Goal: Information Seeking & Learning: Check status

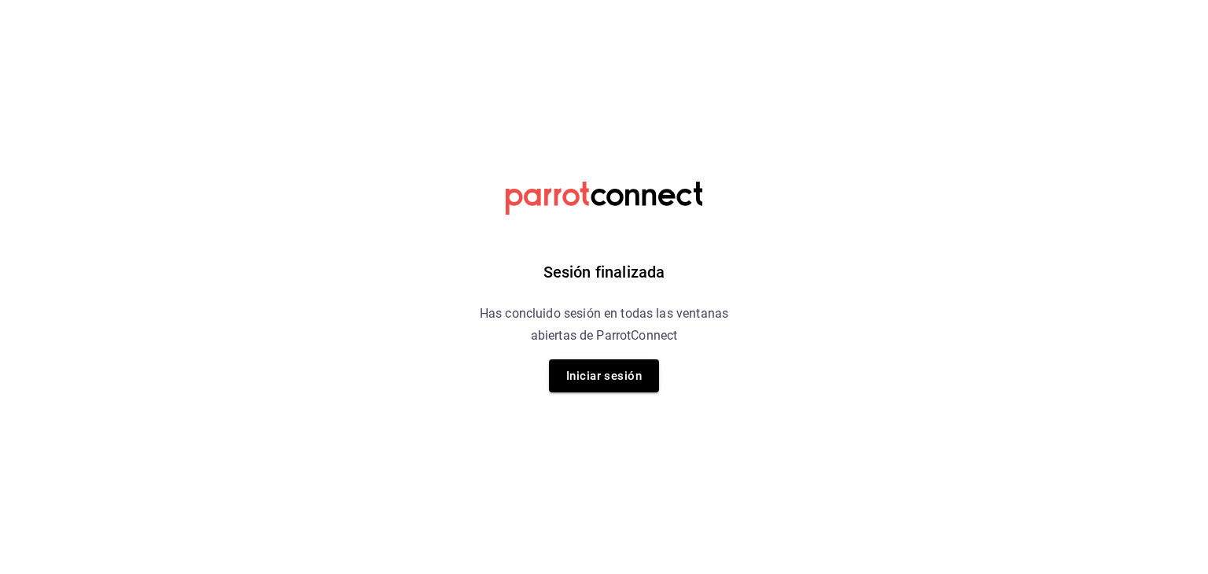
click at [815, 0] on html "Sesión finalizada Has concluido sesión en todas las ventanas abiertas de Parrot…" at bounding box center [604, 0] width 1208 height 0
click at [607, 372] on button "Iniciar sesión" at bounding box center [604, 375] width 110 height 33
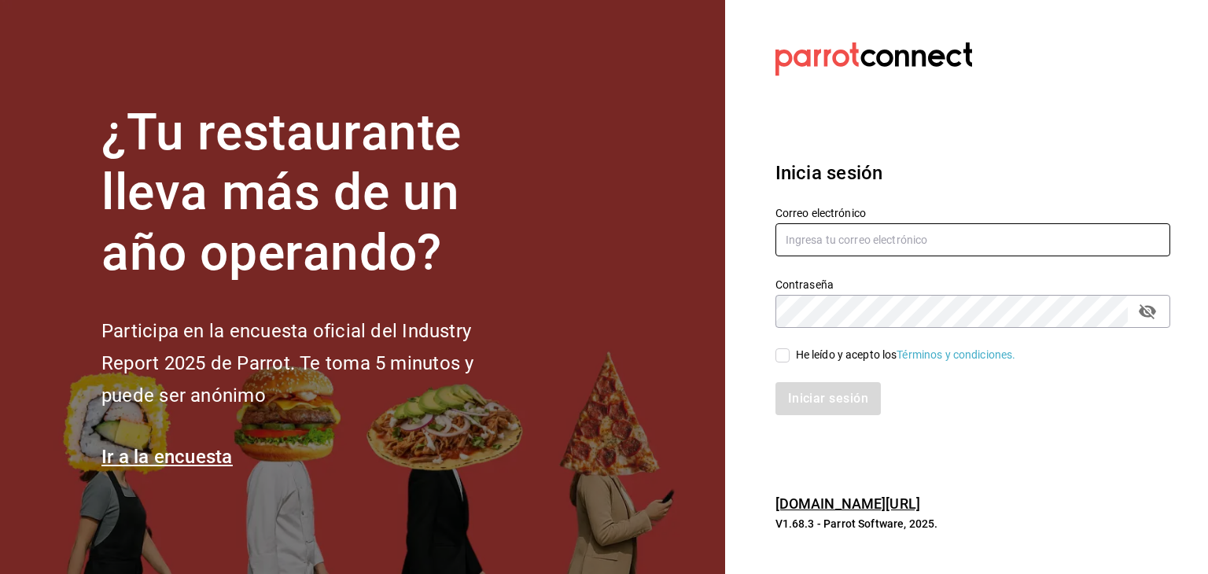
click at [820, 249] on input "text" at bounding box center [972, 239] width 395 height 33
type input "[EMAIL_ADDRESS][DOMAIN_NAME]"
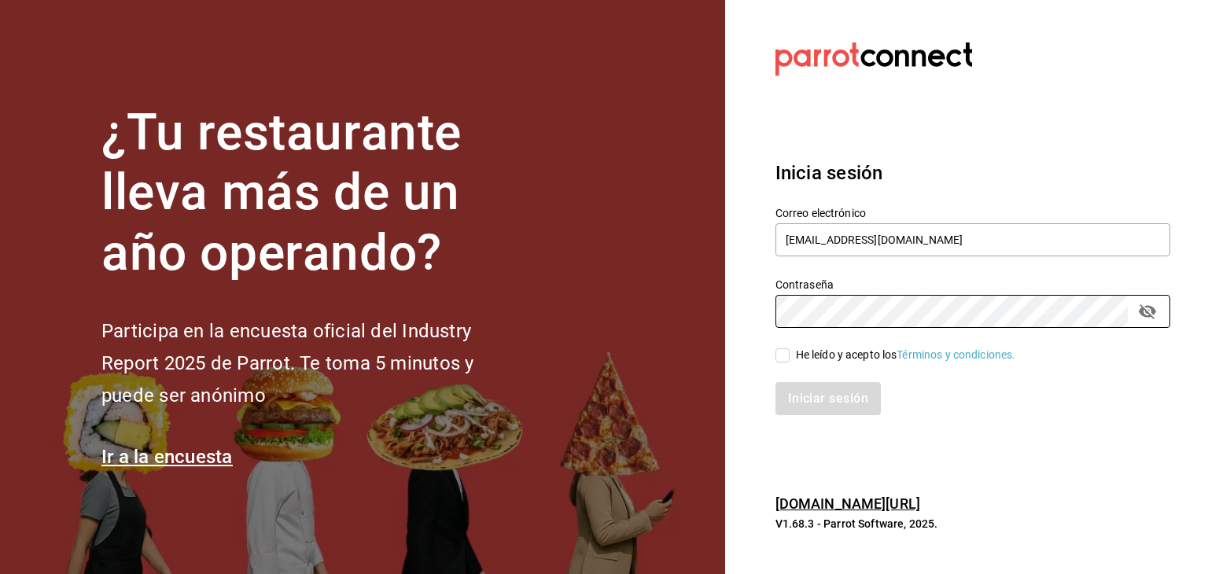
click at [780, 360] on input "He leído y acepto los Términos y condiciones." at bounding box center [782, 355] width 14 height 14
checkbox input "true"
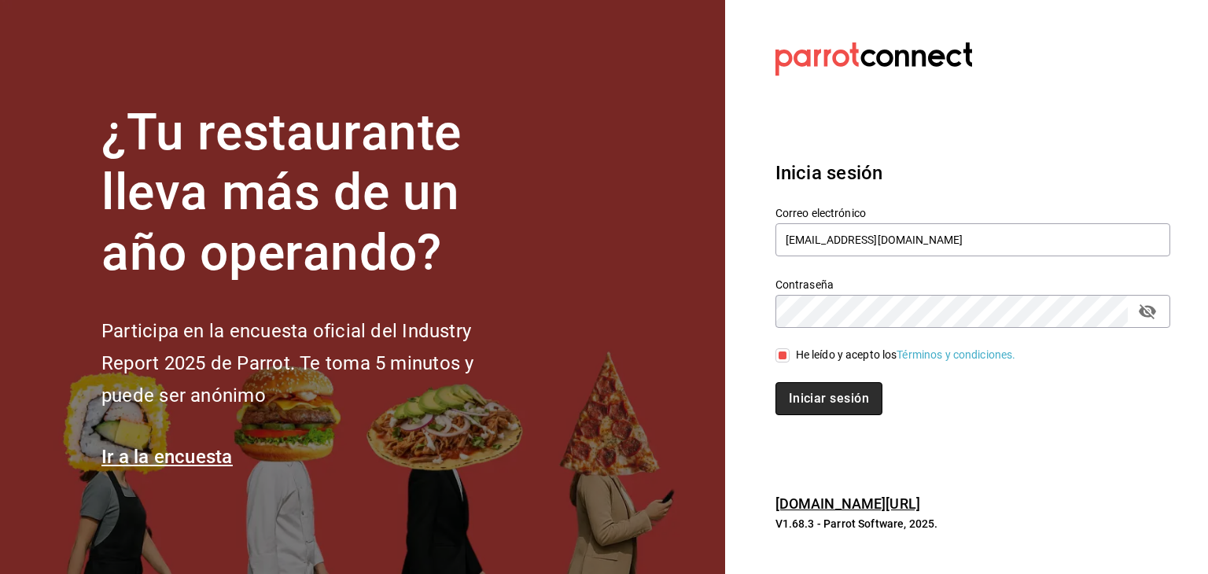
click at [821, 394] on button "Iniciar sesión" at bounding box center [828, 398] width 107 height 33
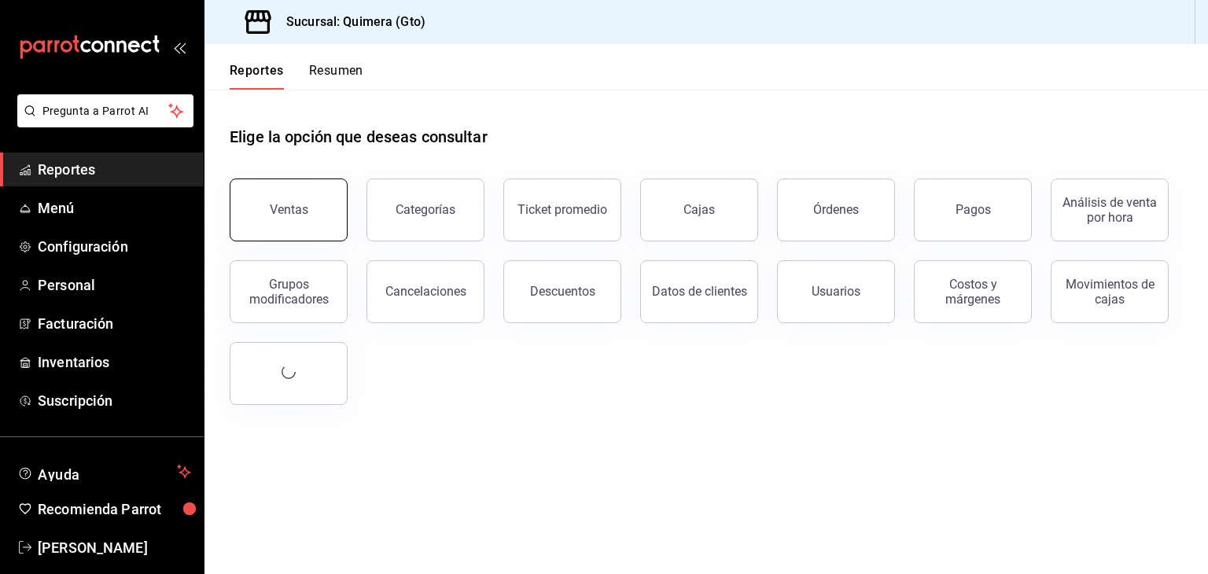
click at [323, 219] on button "Ventas" at bounding box center [289, 210] width 118 height 63
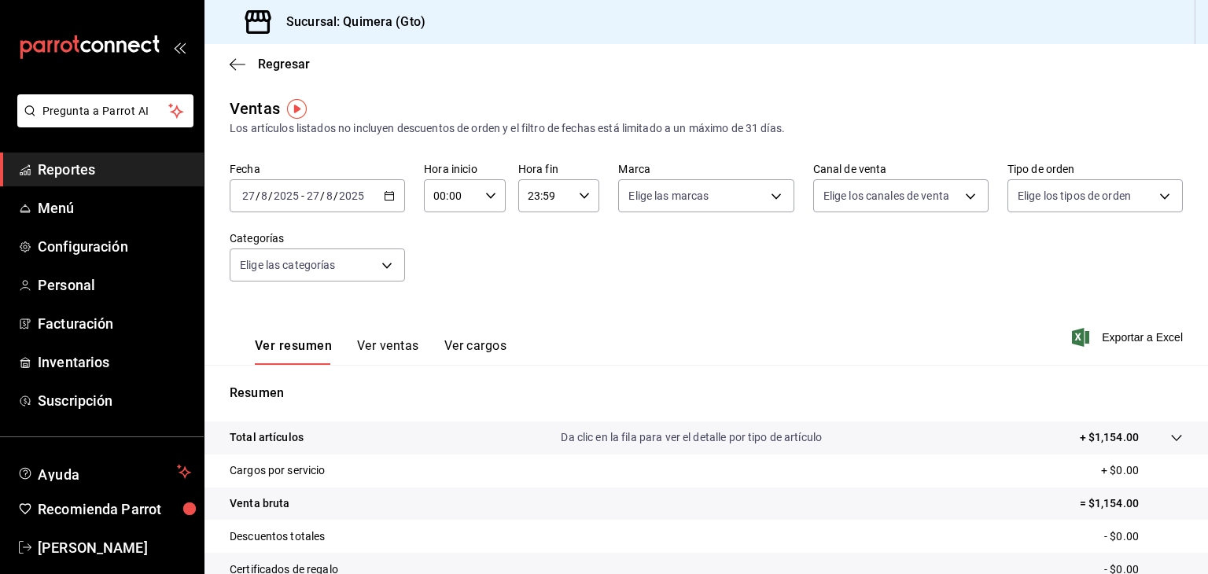
click at [378, 196] on div "2025-08-27 27 / 8 / 2025 - 2025-08-27 27 / 8 / 2025" at bounding box center [317, 195] width 175 height 33
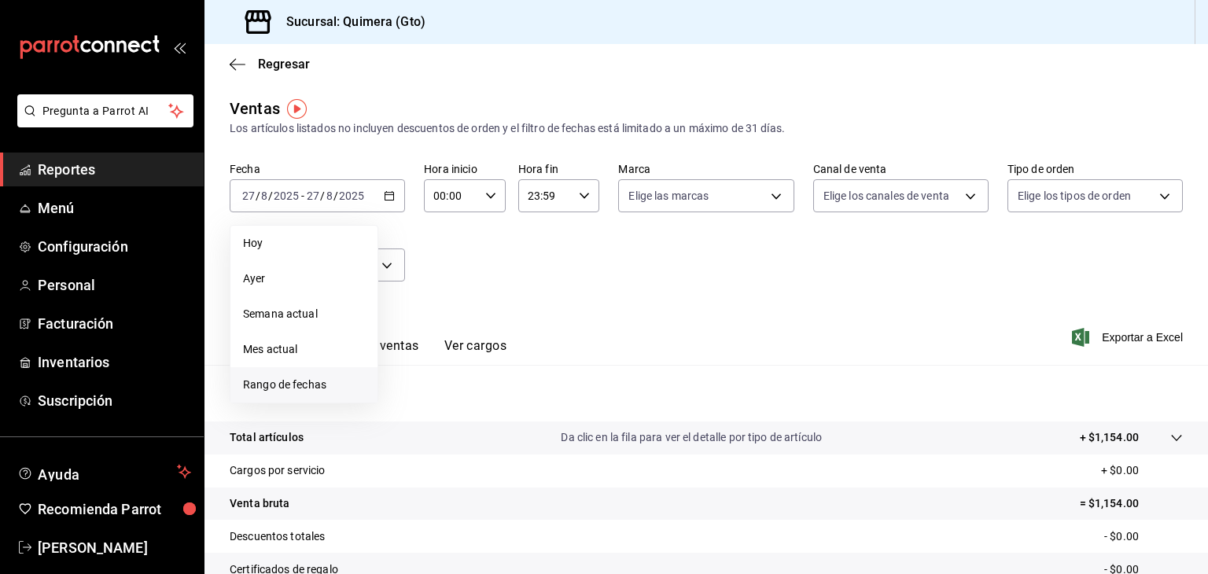
click at [300, 394] on li "Rango de fechas" at bounding box center [303, 384] width 147 height 35
click at [548, 255] on icon "button" at bounding box center [551, 253] width 19 height 19
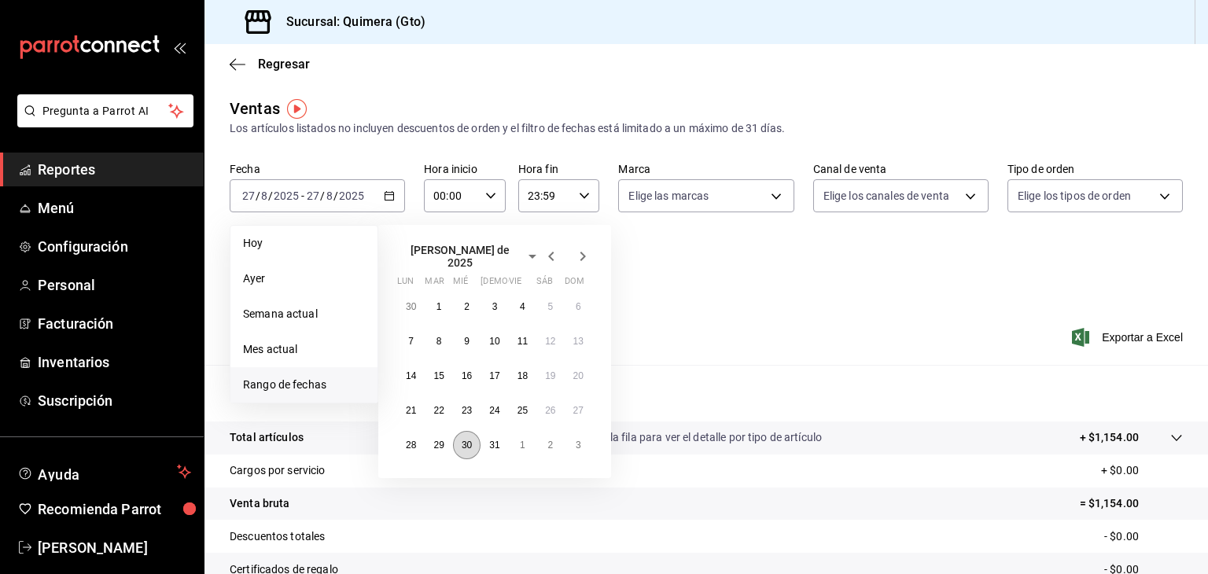
click at [470, 440] on abbr "30" at bounding box center [467, 445] width 10 height 11
click at [586, 255] on icon "button" at bounding box center [582, 256] width 19 height 19
click at [475, 443] on button "27" at bounding box center [467, 439] width 28 height 28
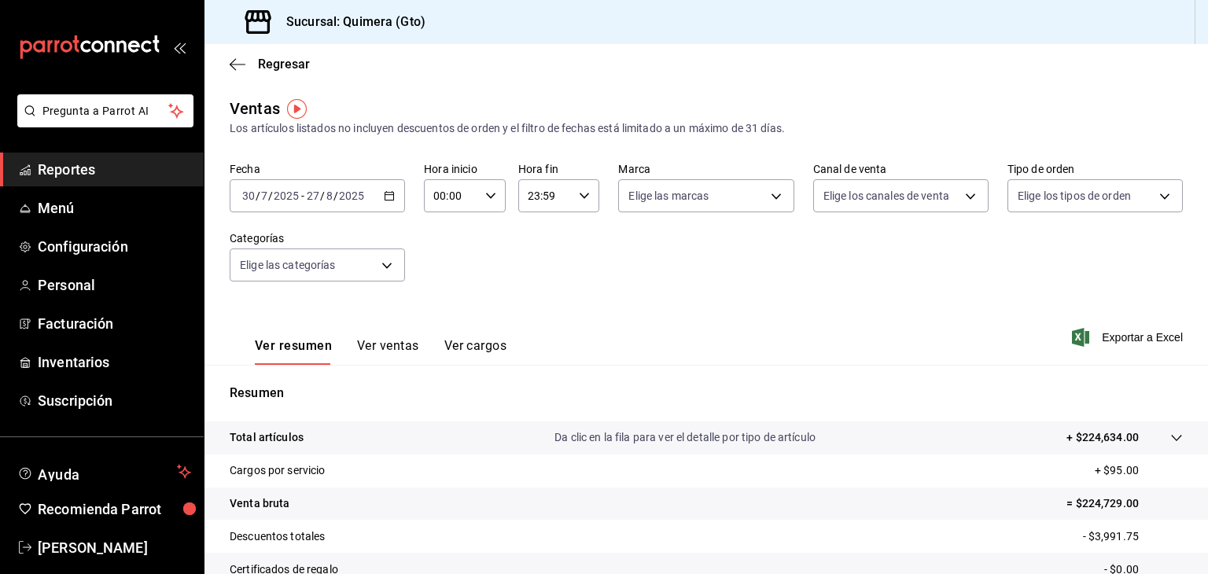
click at [385, 356] on button "Ver ventas" at bounding box center [388, 351] width 62 height 27
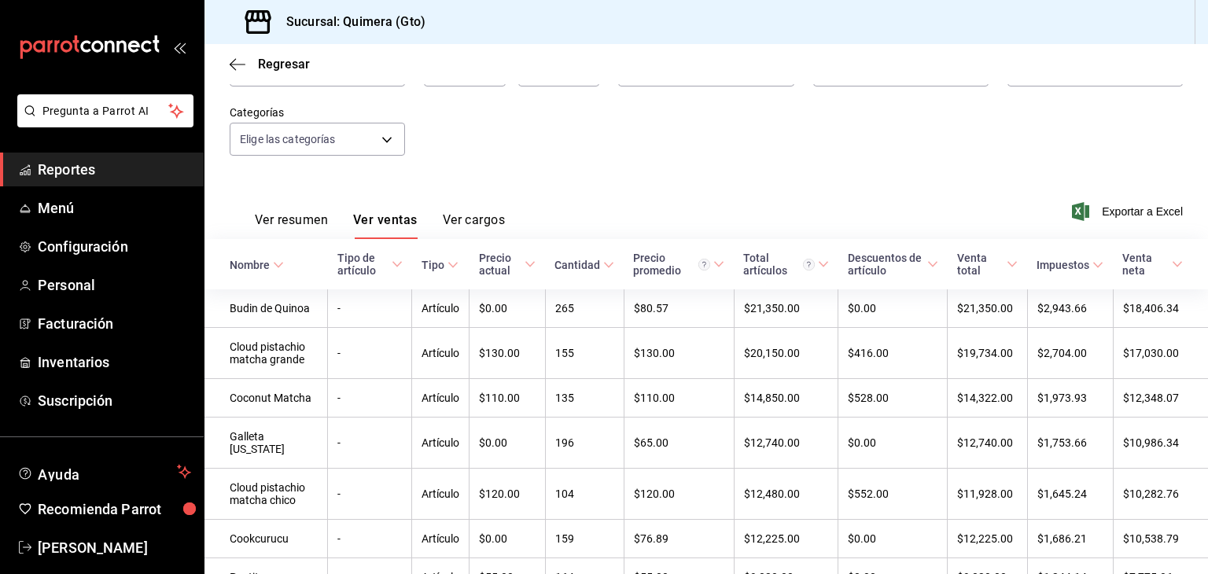
scroll to position [126, 0]
click at [341, 139] on body "Pregunta a Parrot AI Reportes Menú Configuración Personal Facturación Inventari…" at bounding box center [604, 287] width 1208 height 574
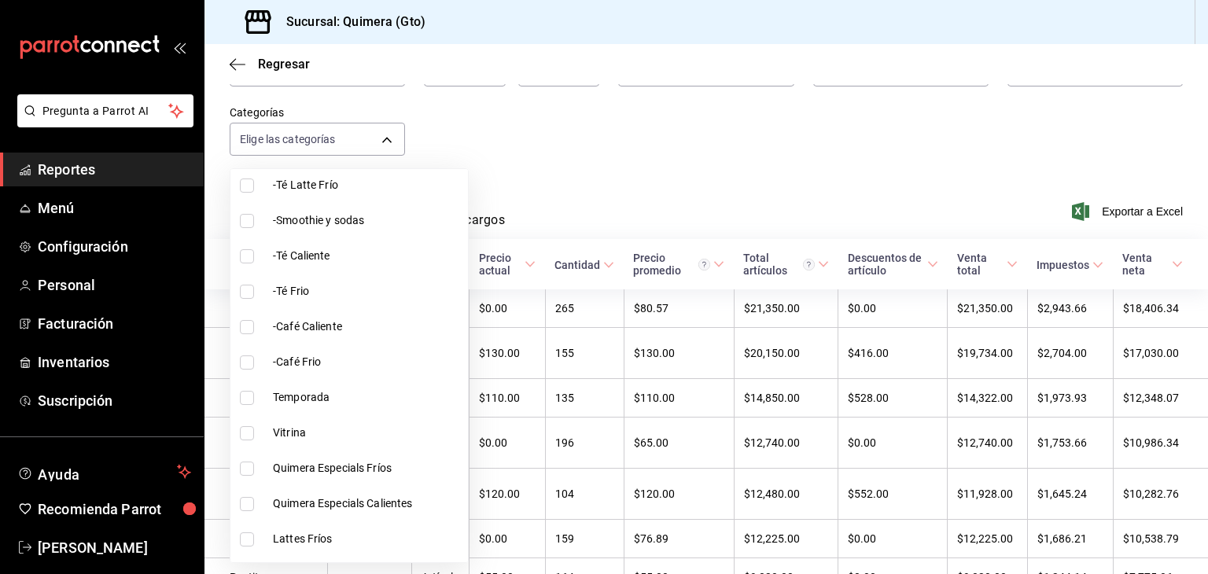
scroll to position [411, 0]
click at [292, 425] on span "Vitrina" at bounding box center [367, 432] width 189 height 17
type input "7040d41e-0c1f-4fa7-9be0-e3bed4d295c9"
checkbox input "true"
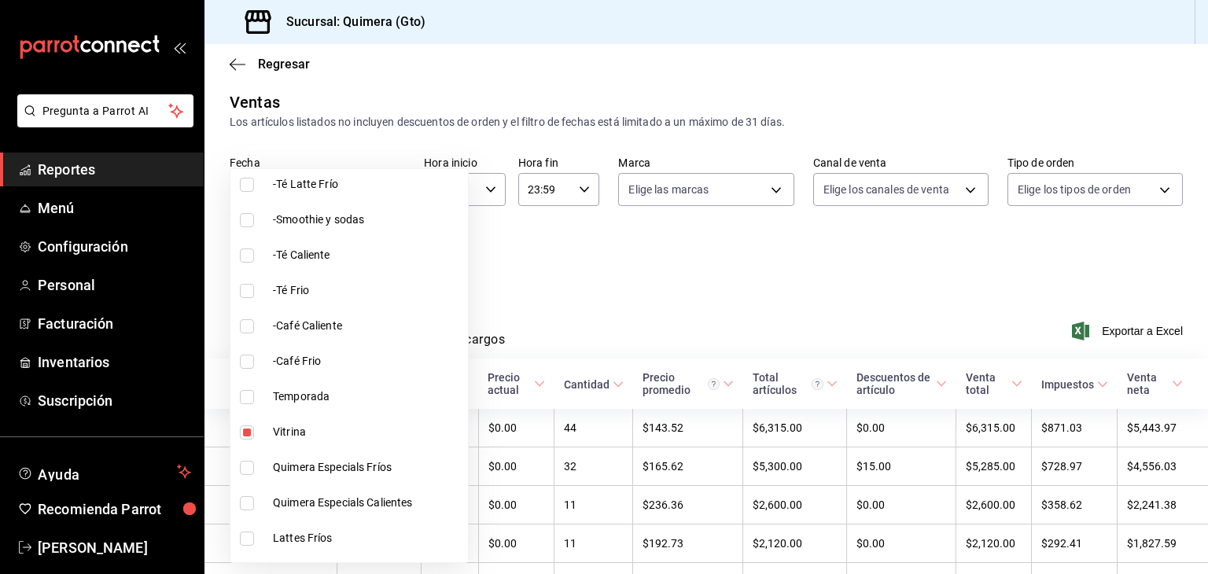
scroll to position [126, 0]
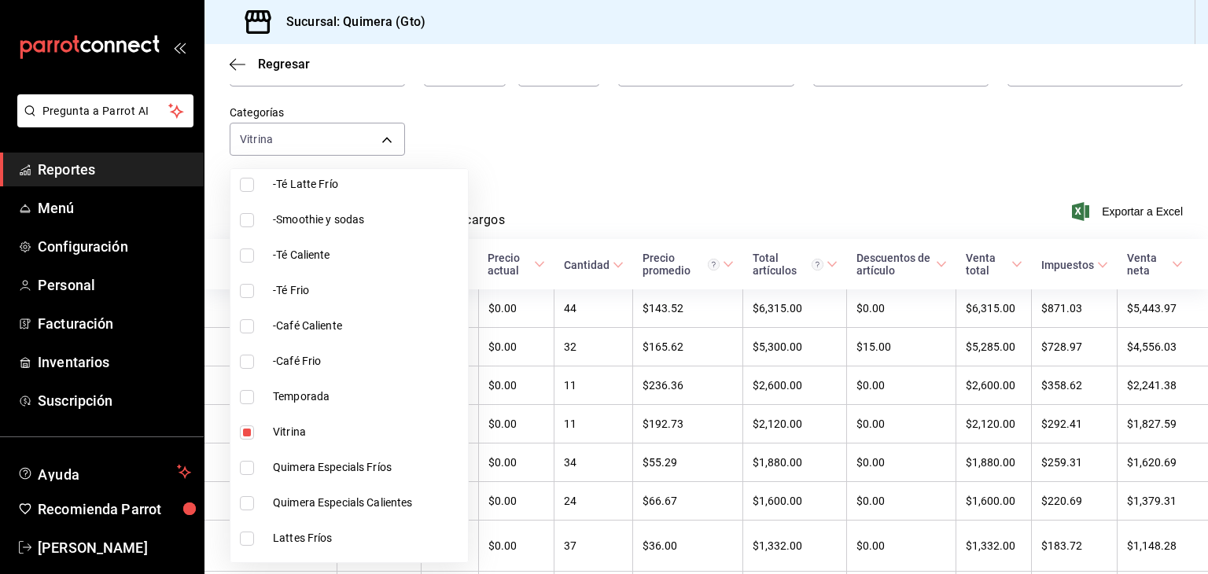
click at [604, 159] on div at bounding box center [604, 287] width 1208 height 574
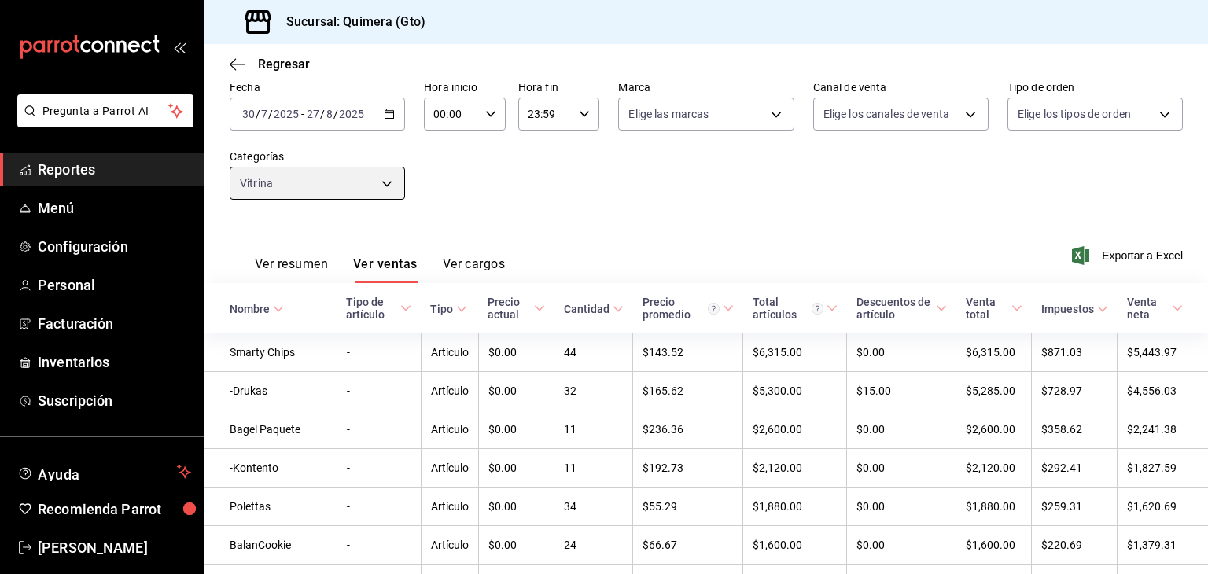
scroll to position [82, 0]
click at [388, 112] on \(Stroke\) "button" at bounding box center [389, 112] width 9 height 1
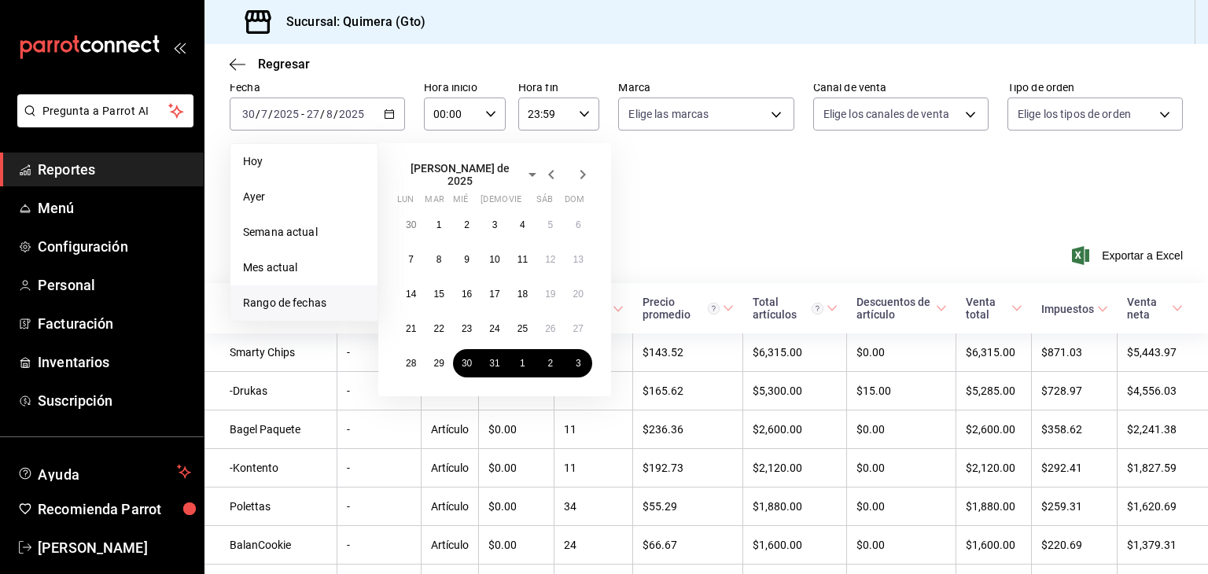
click at [582, 168] on icon "button" at bounding box center [582, 174] width 19 height 19
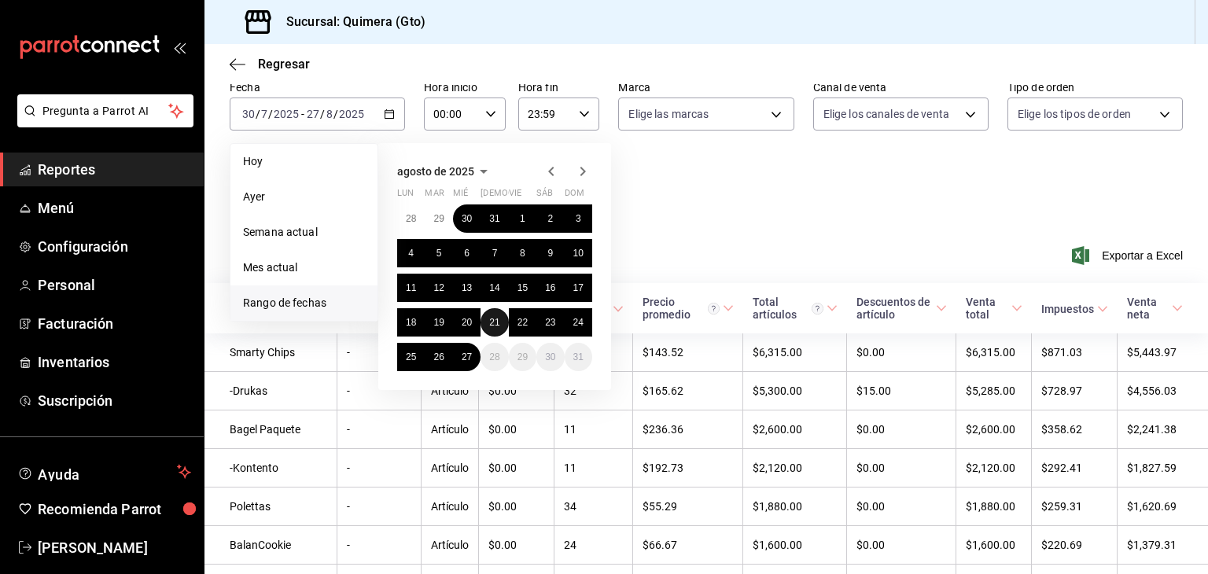
click at [494, 325] on abbr "21" at bounding box center [494, 322] width 10 height 11
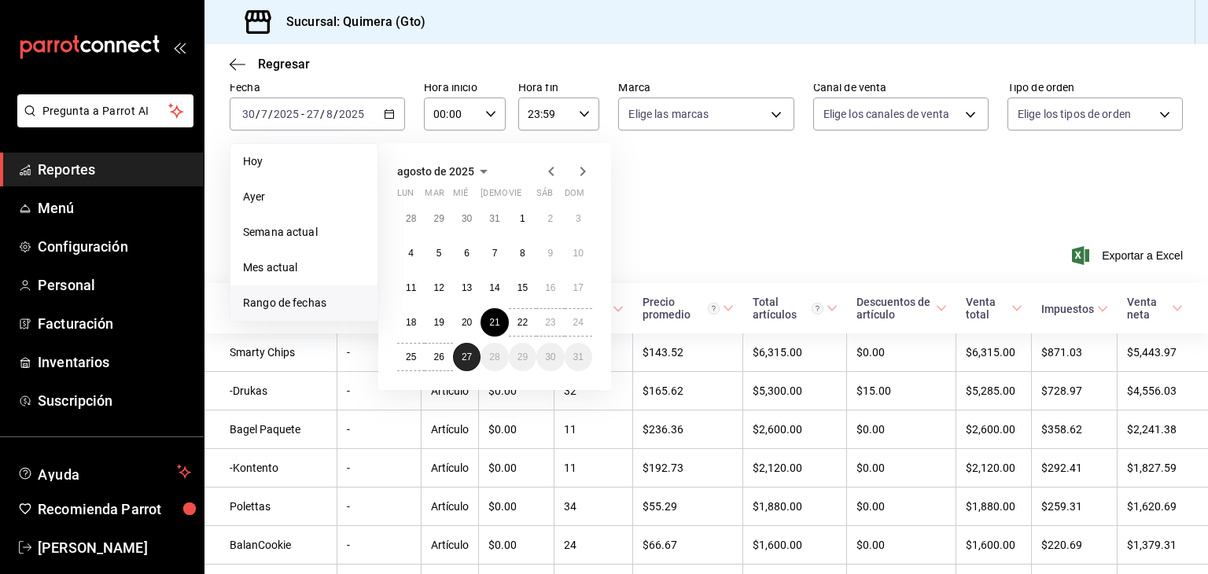
click at [471, 356] on abbr "27" at bounding box center [467, 357] width 10 height 11
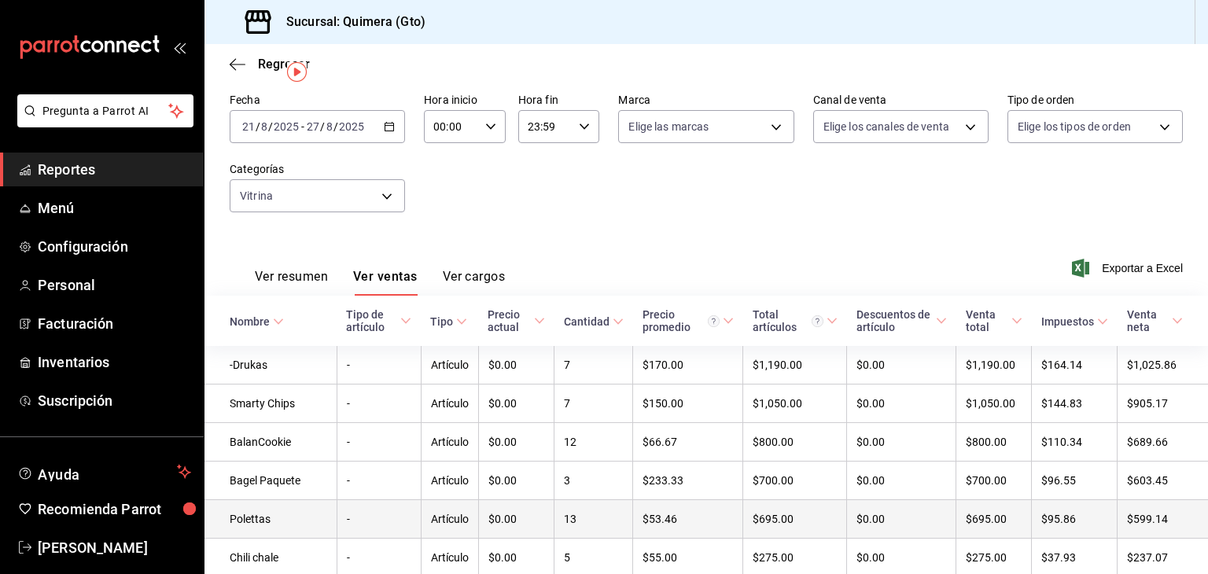
scroll to position [25, 0]
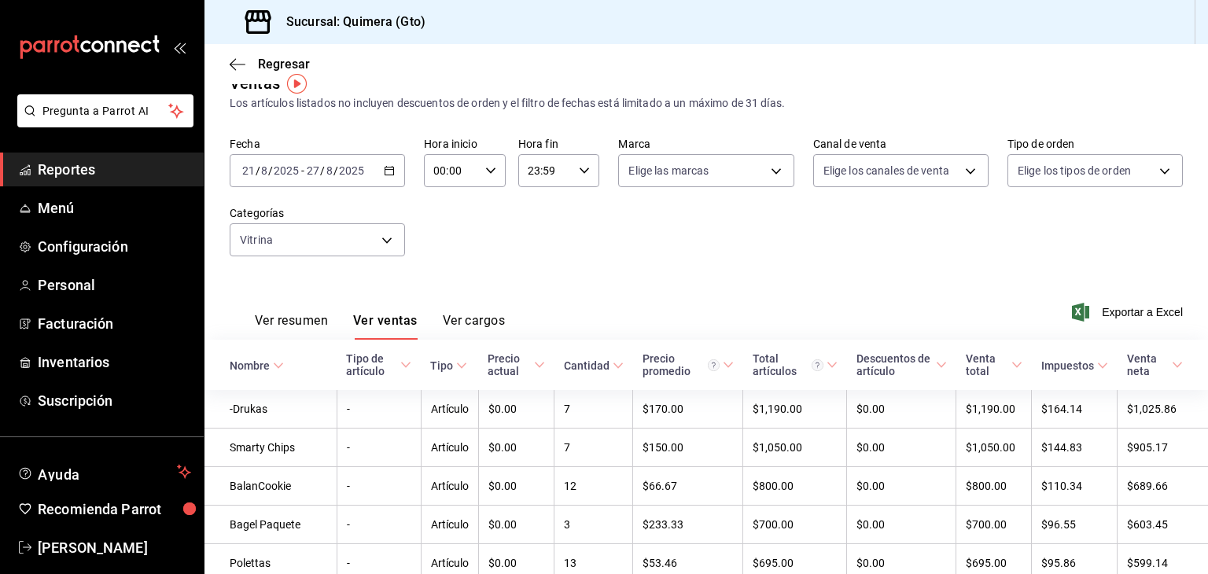
click at [398, 168] on div "2025-08-21 21 / 8 / 2025 - 2025-08-27 27 / 8 / 2025" at bounding box center [317, 170] width 175 height 33
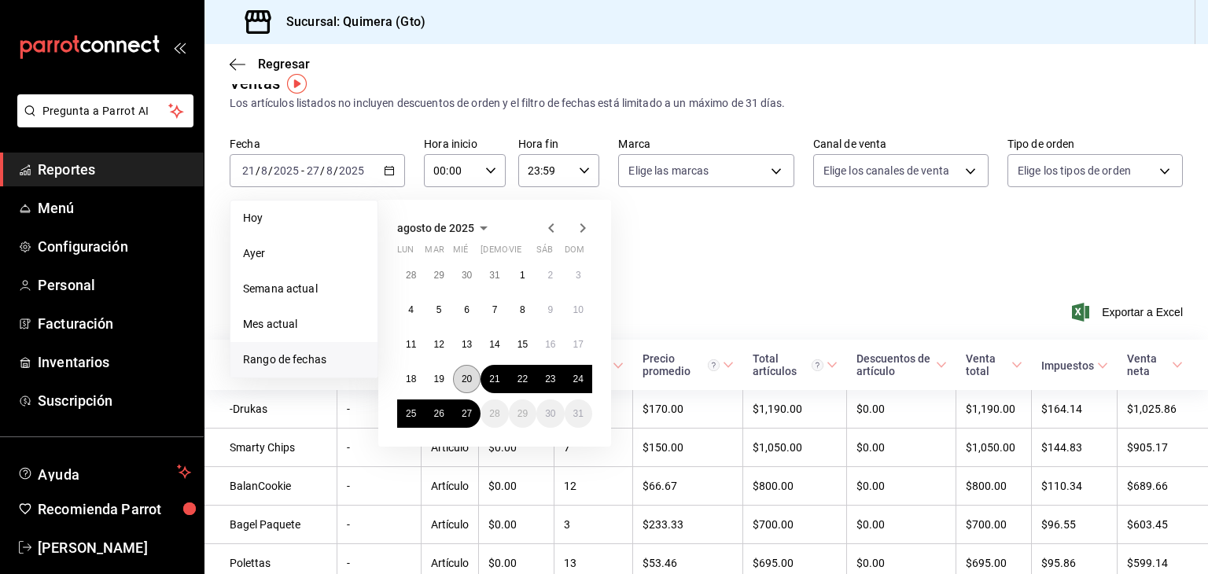
click at [469, 375] on abbr "20" at bounding box center [467, 379] width 10 height 11
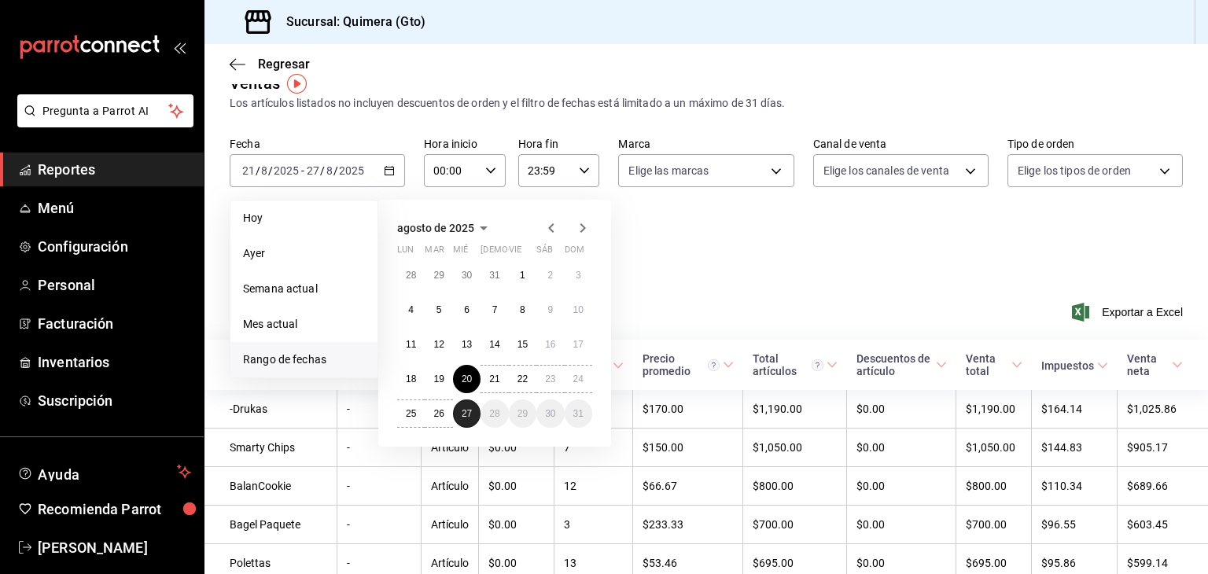
click at [469, 408] on abbr "27" at bounding box center [467, 413] width 10 height 11
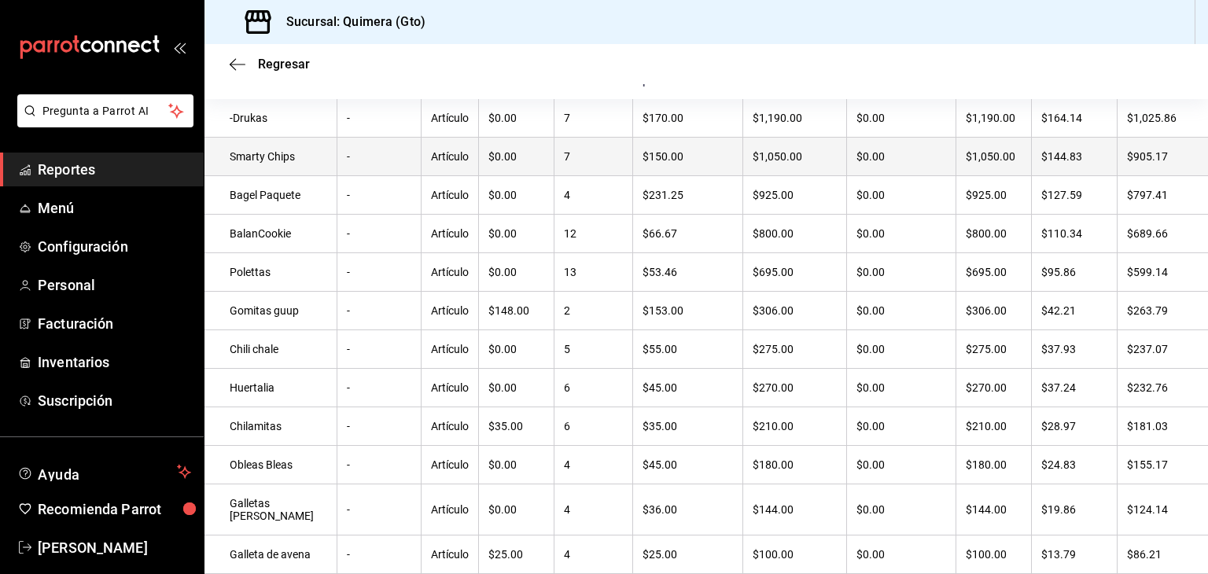
scroll to position [316, 0]
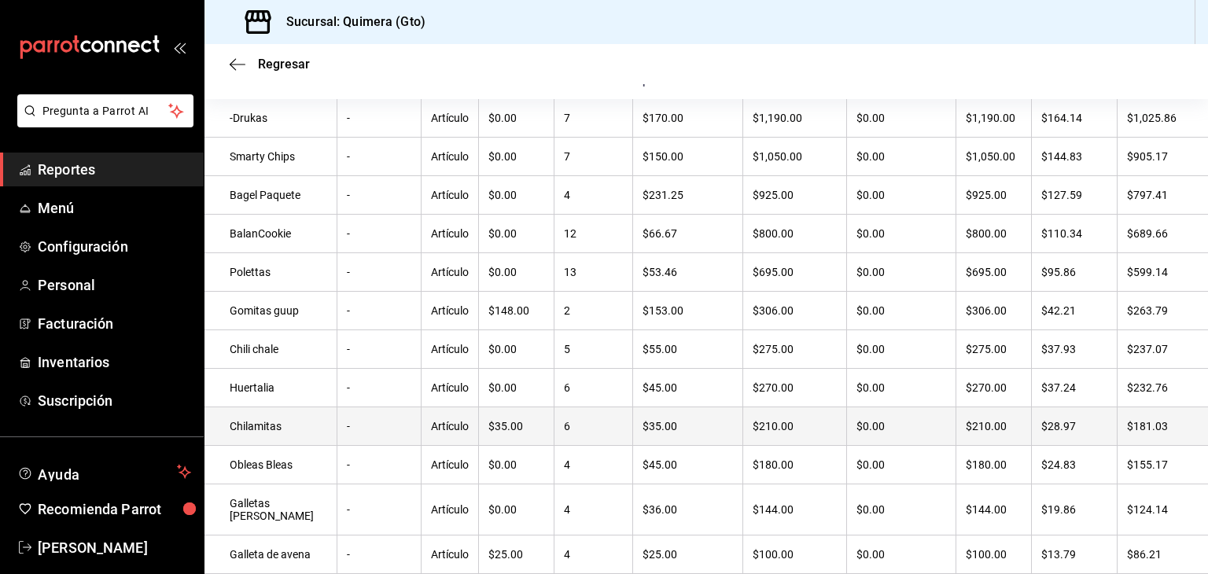
click at [254, 432] on td "Chilamitas" at bounding box center [270, 426] width 132 height 39
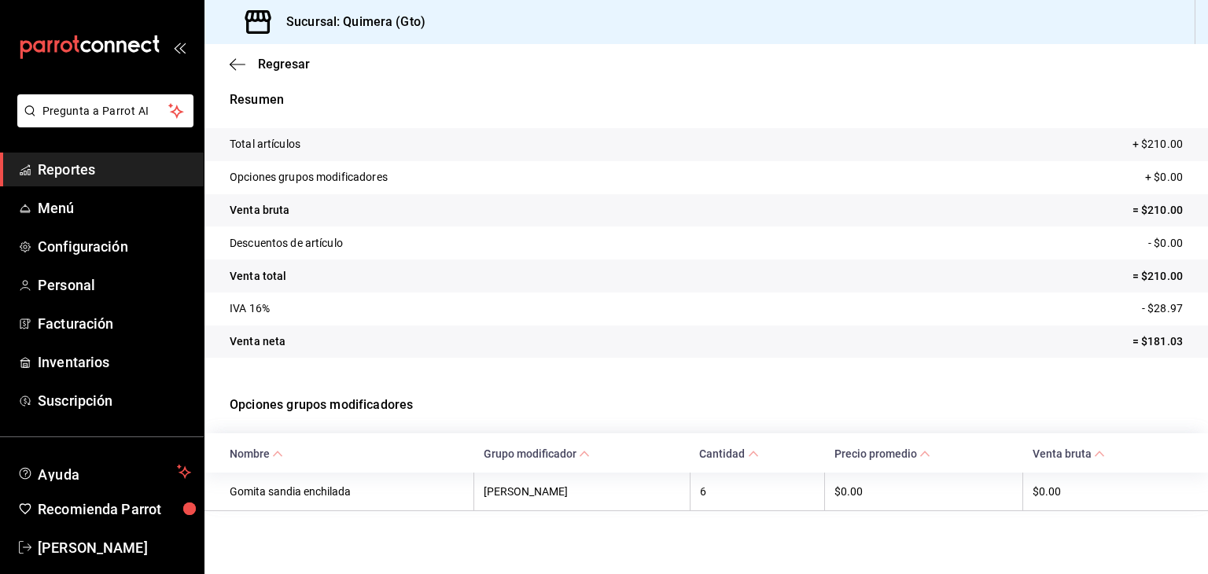
scroll to position [54, 0]
click at [68, 168] on span "Reportes" at bounding box center [114, 169] width 153 height 21
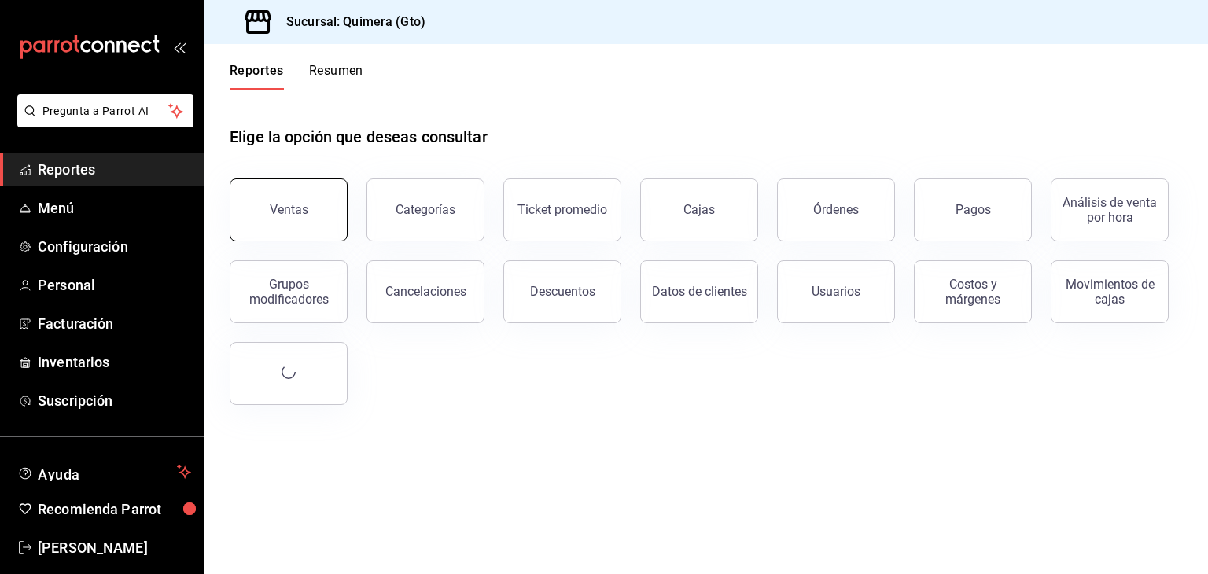
click at [270, 208] on button "Ventas" at bounding box center [289, 210] width 118 height 63
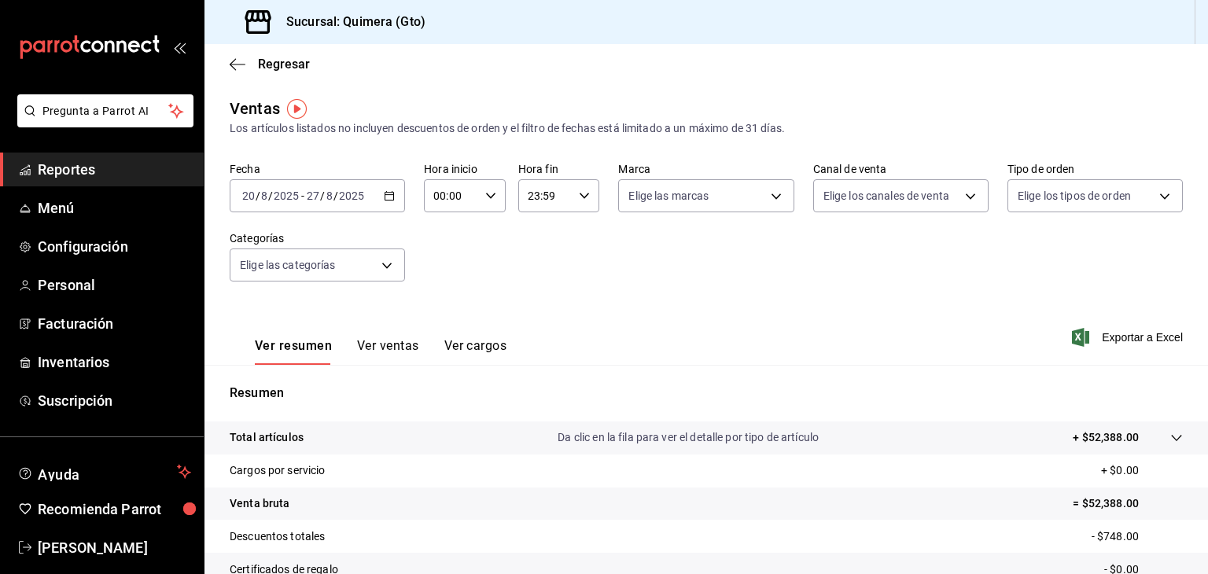
click at [400, 198] on div "2025-08-20 20 / 8 / 2025 - 2025-08-27 27 / 8 / 2025" at bounding box center [317, 195] width 175 height 33
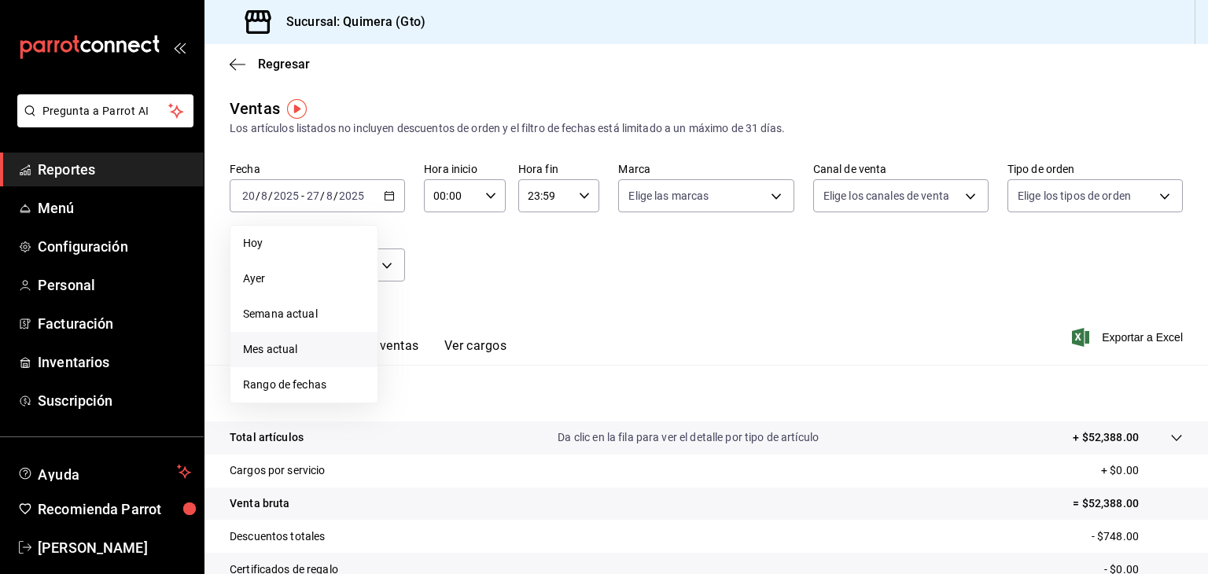
click at [289, 357] on span "Mes actual" at bounding box center [304, 349] width 122 height 17
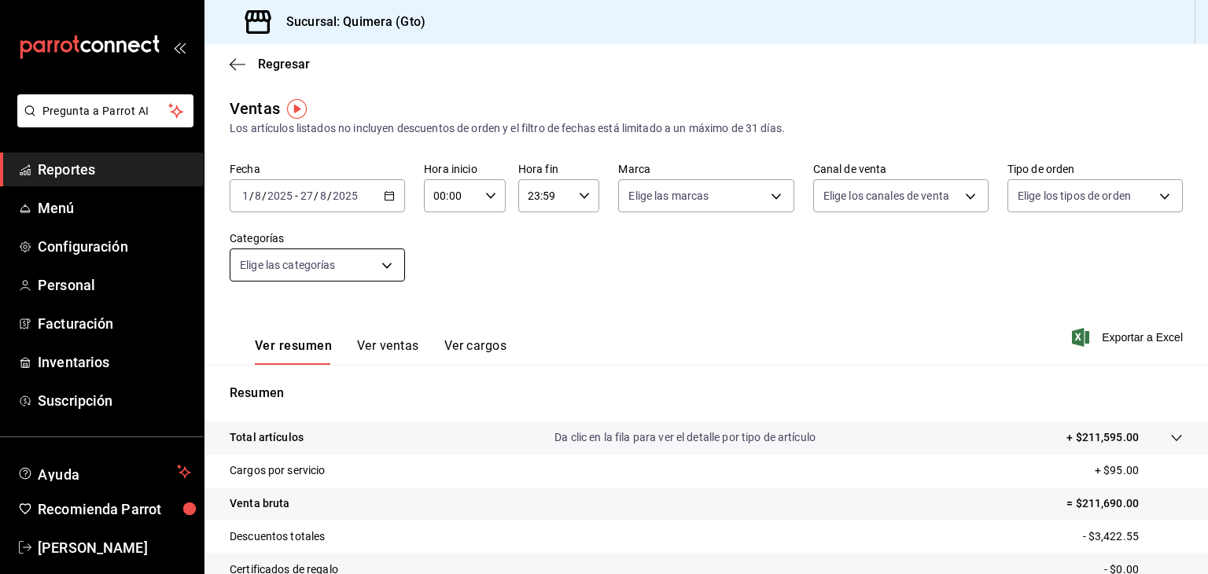
click at [360, 264] on body "Pregunta a Parrot AI Reportes Menú Configuración Personal Facturación Inventari…" at bounding box center [604, 287] width 1208 height 574
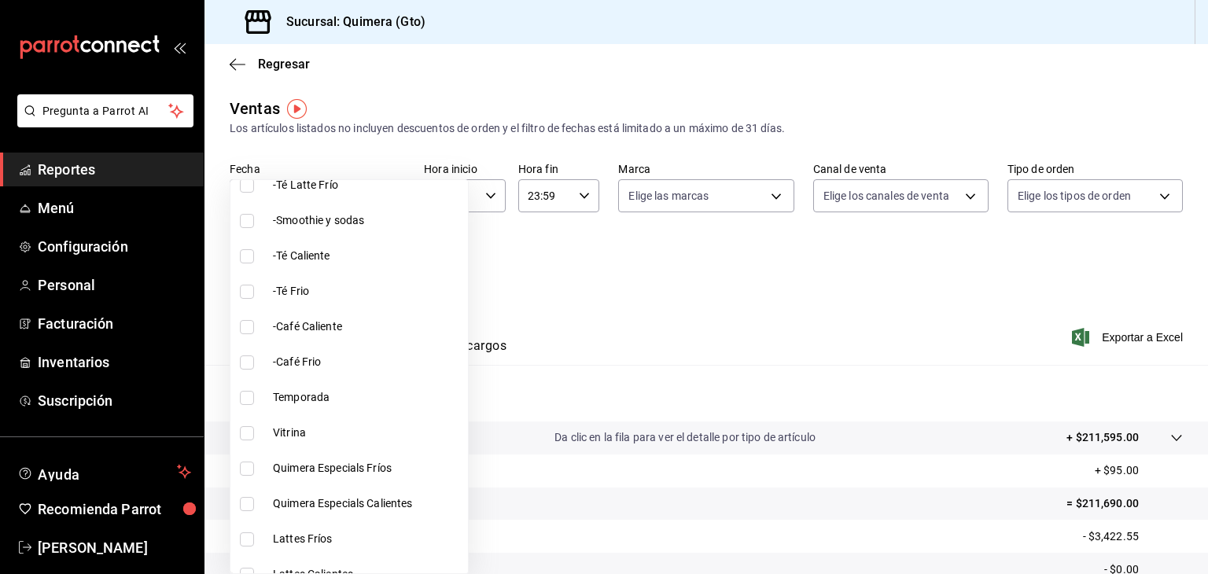
scroll to position [423, 0]
click at [607, 273] on div at bounding box center [604, 287] width 1208 height 574
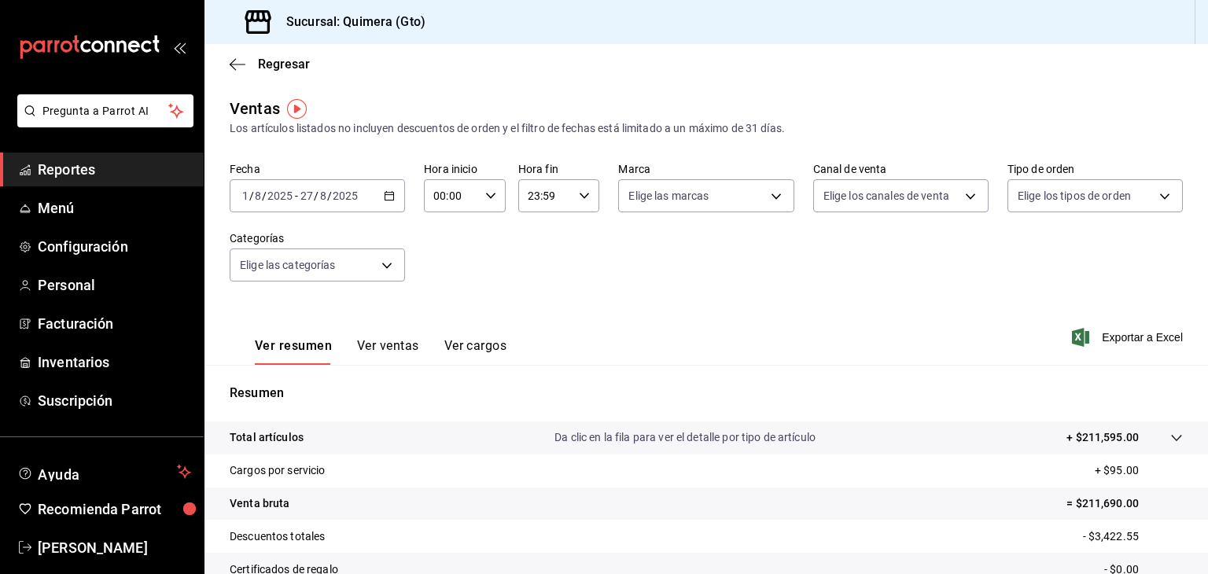
click at [400, 352] on button "Ver ventas" at bounding box center [388, 351] width 62 height 27
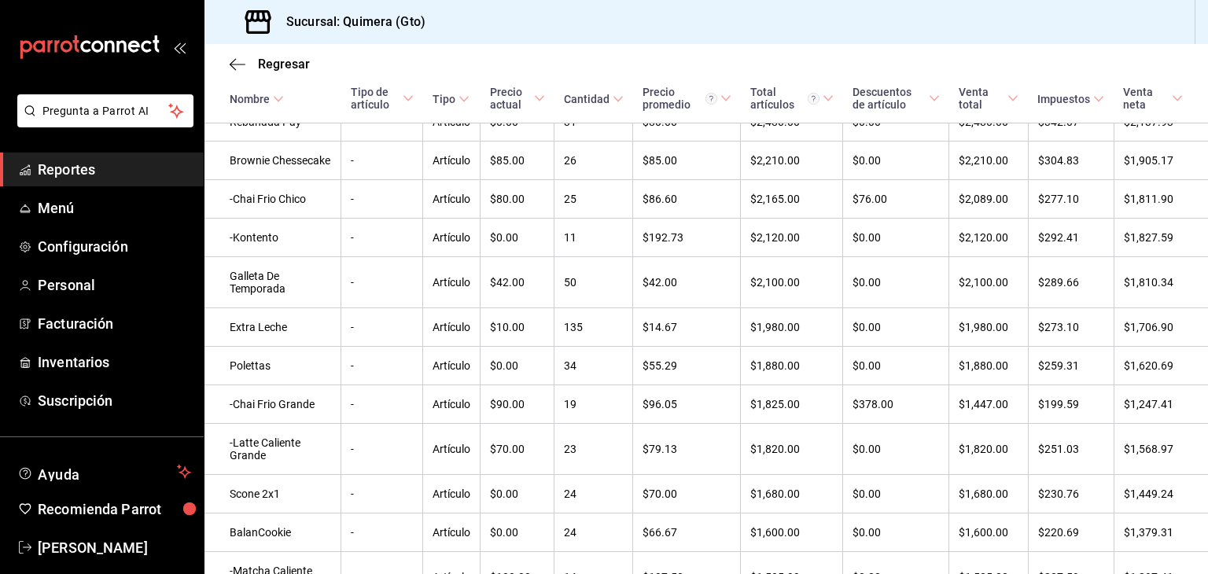
scroll to position [1026, 0]
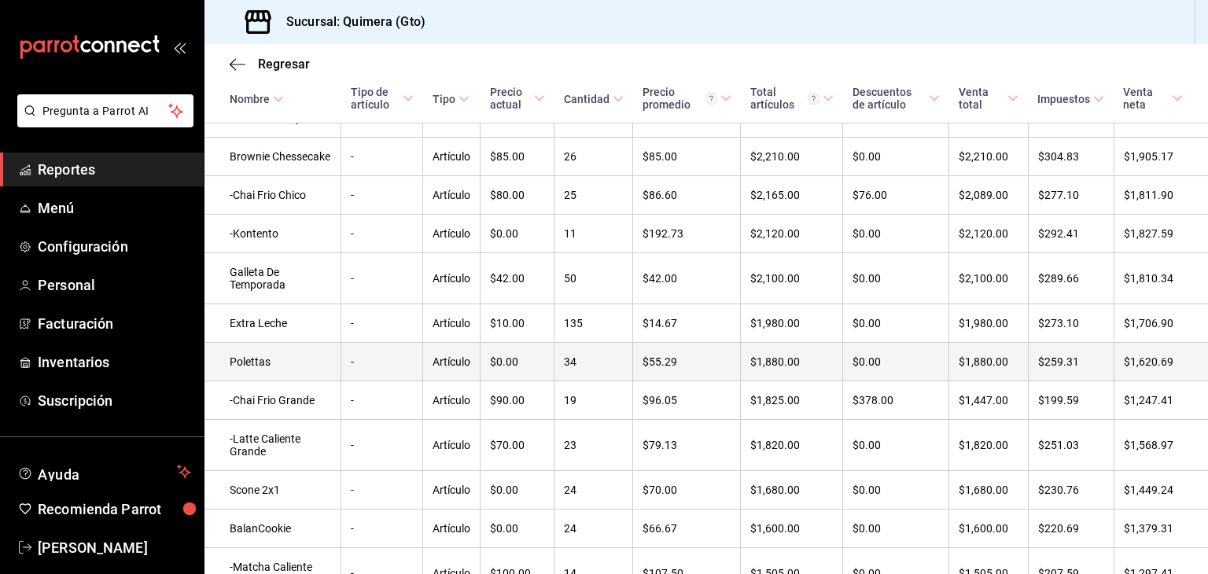
click at [271, 381] on td "Polettas" at bounding box center [272, 362] width 137 height 39
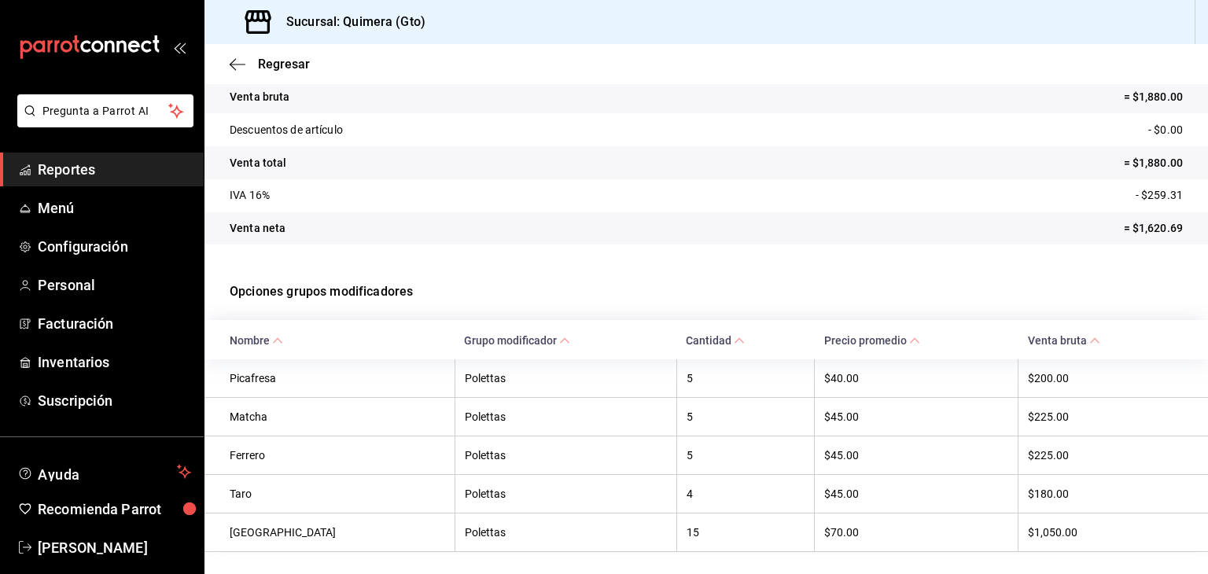
scroll to position [211, 0]
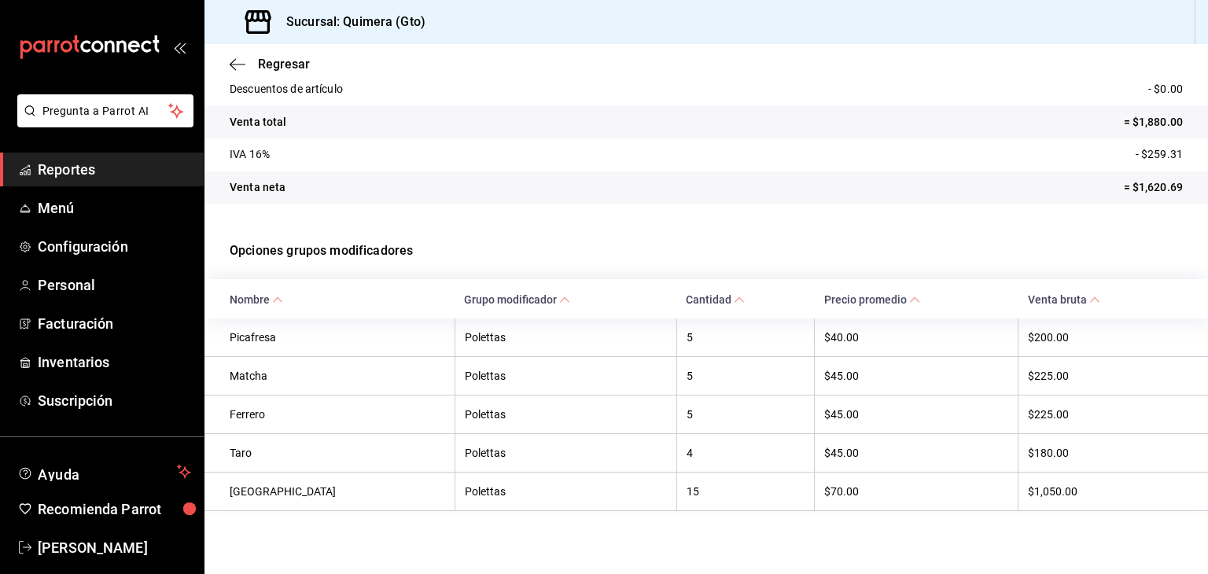
click at [79, 171] on span "Reportes" at bounding box center [114, 169] width 153 height 21
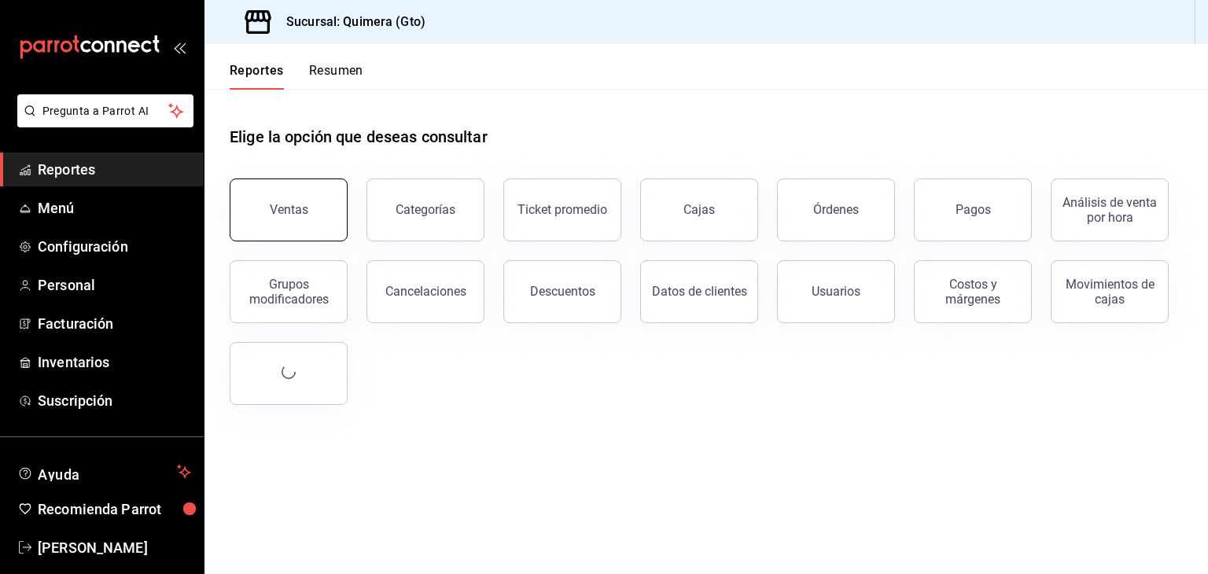
click at [305, 221] on button "Ventas" at bounding box center [289, 210] width 118 height 63
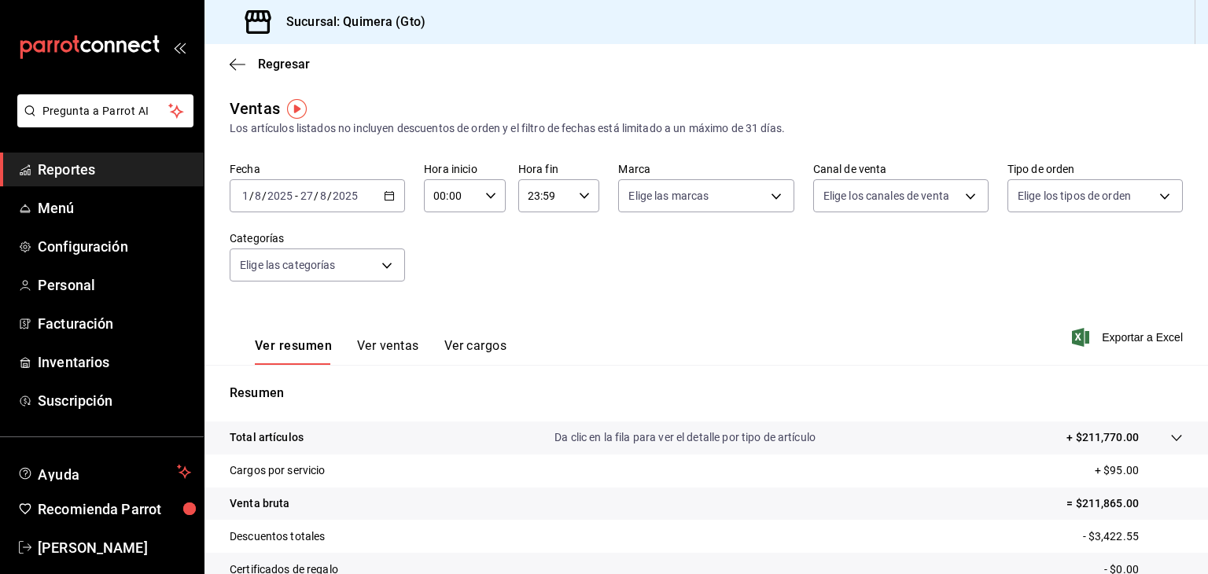
click at [389, 194] on \(Stroke\) "button" at bounding box center [389, 194] width 9 height 1
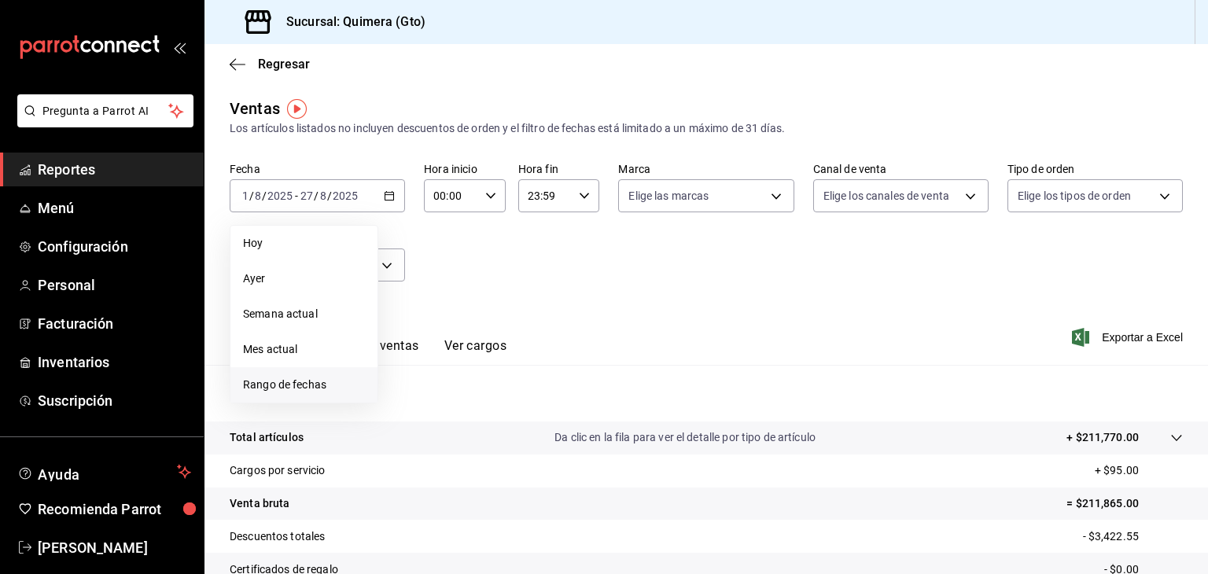
click at [290, 374] on li "Rango de fechas" at bounding box center [303, 384] width 147 height 35
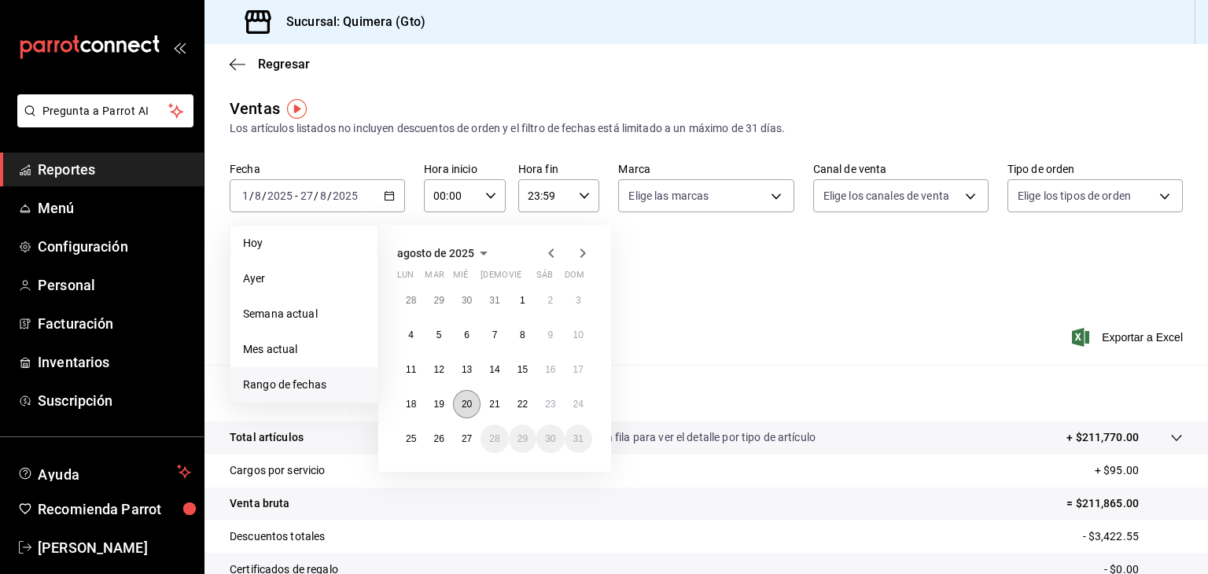
click at [460, 400] on button "20" at bounding box center [467, 404] width 28 height 28
click at [463, 439] on abbr "27" at bounding box center [467, 438] width 10 height 11
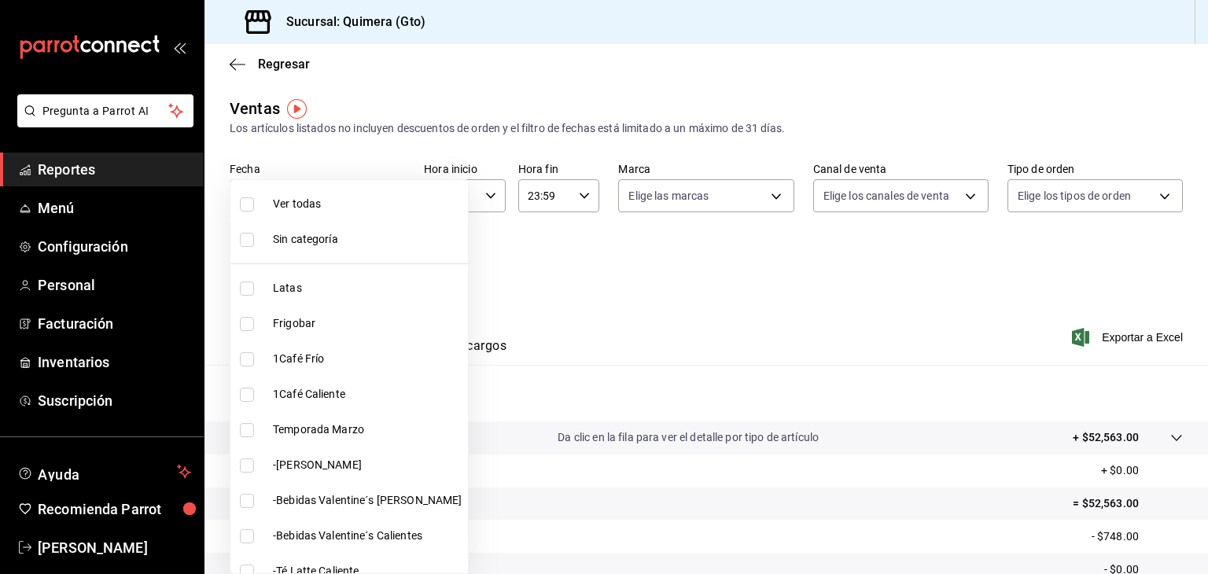
click at [343, 271] on body "Pregunta a Parrot AI Reportes Menú Configuración Personal Facturación Inventari…" at bounding box center [604, 287] width 1208 height 574
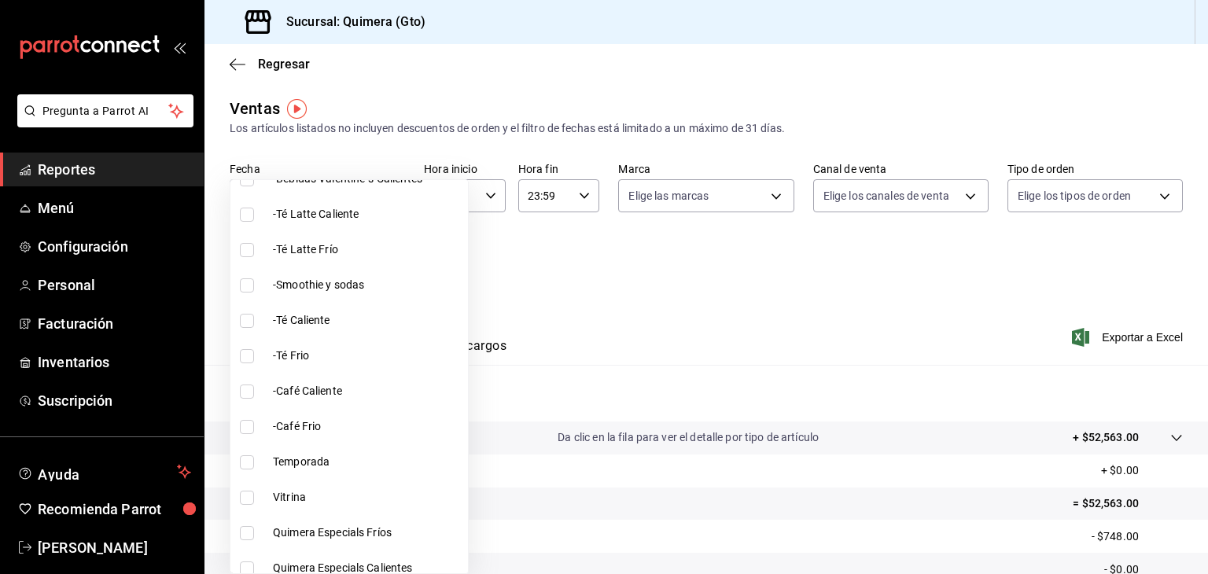
scroll to position [359, 0]
click at [296, 502] on span "Vitrina" at bounding box center [367, 496] width 189 height 17
type input "7040d41e-0c1f-4fa7-9be0-e3bed4d295c9"
checkbox input "true"
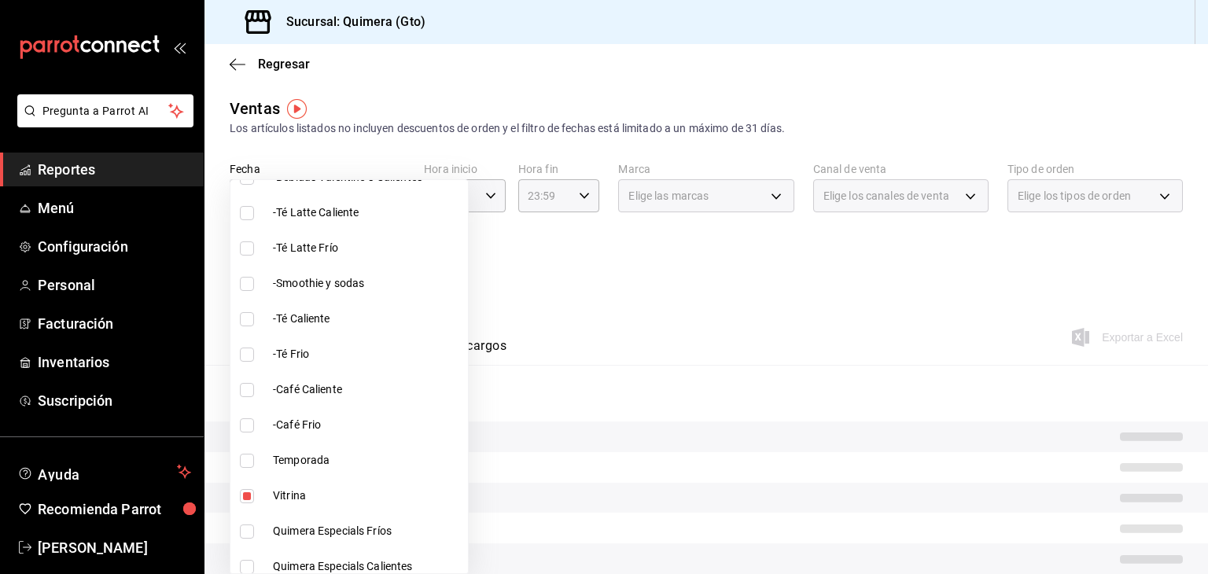
click at [541, 285] on div at bounding box center [604, 287] width 1208 height 574
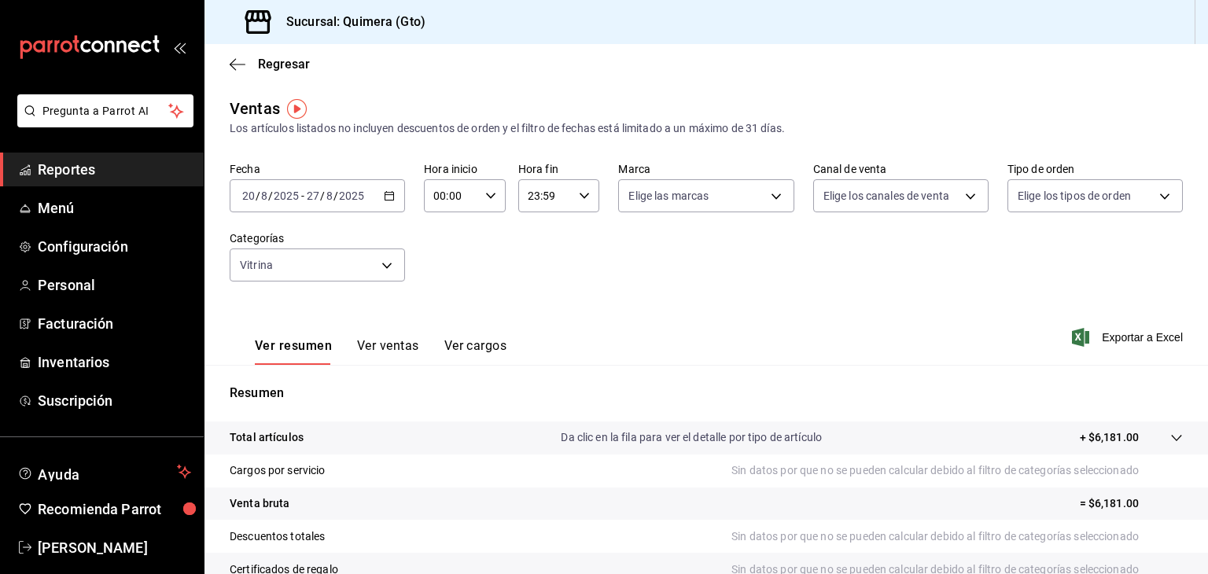
click at [399, 344] on button "Ver ventas" at bounding box center [388, 351] width 62 height 27
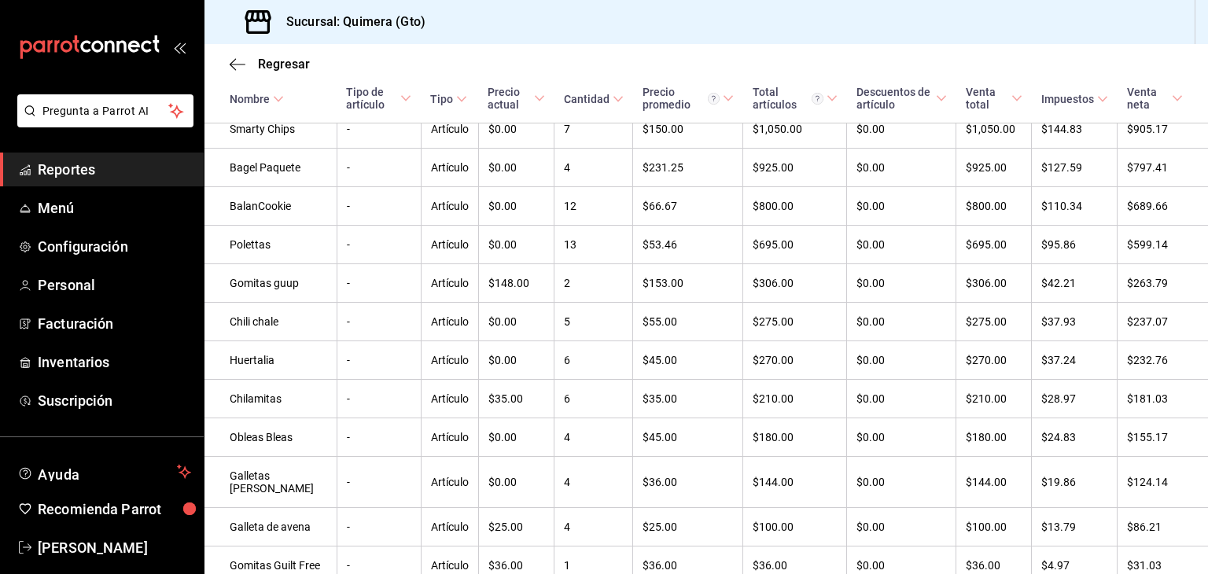
scroll to position [379, 0]
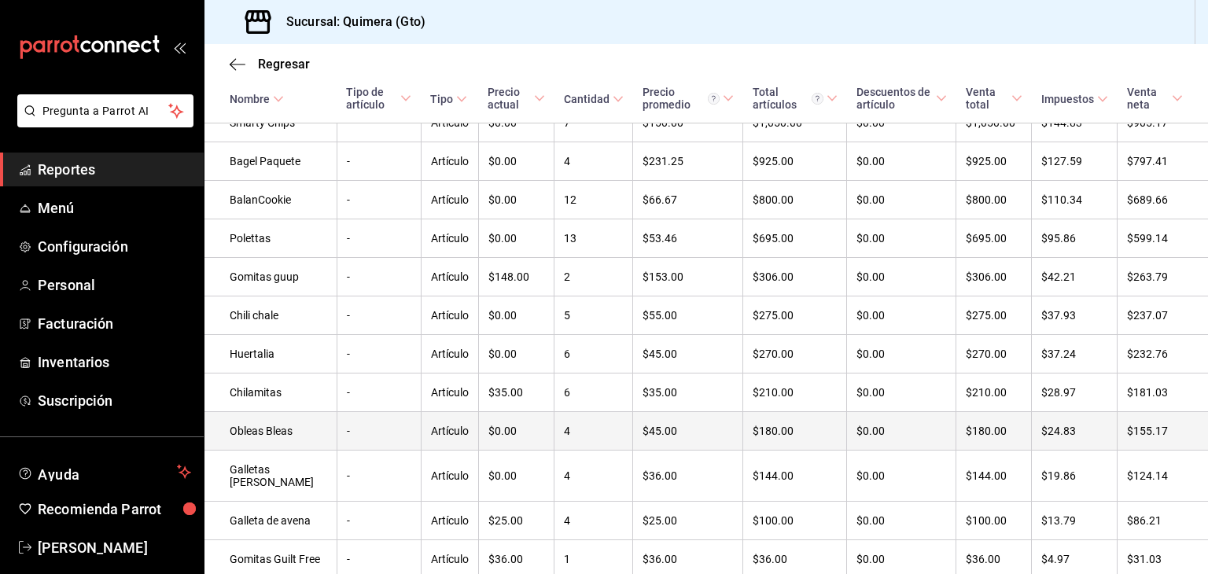
click at [283, 441] on td "Obleas Bleas" at bounding box center [270, 431] width 132 height 39
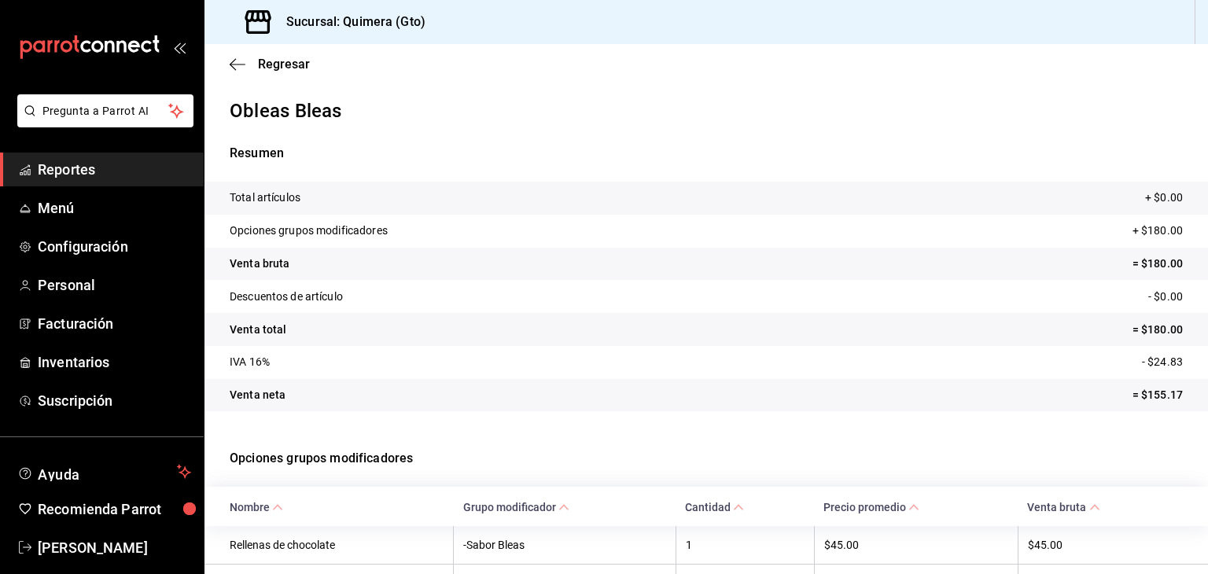
scroll to position [133, 0]
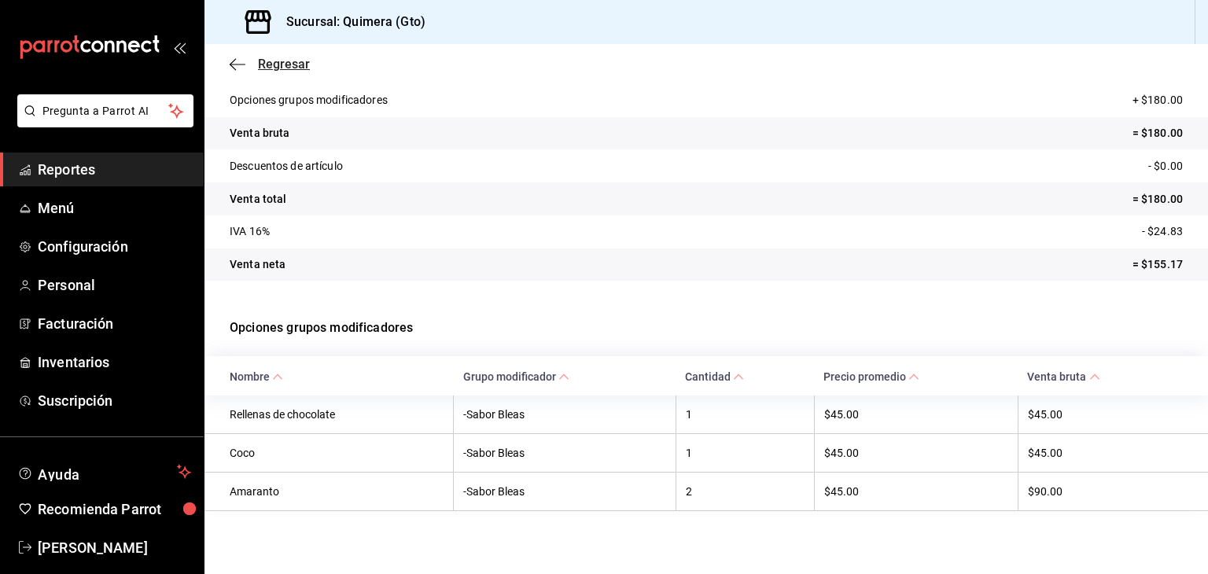
click at [263, 64] on span "Regresar" at bounding box center [284, 64] width 52 height 15
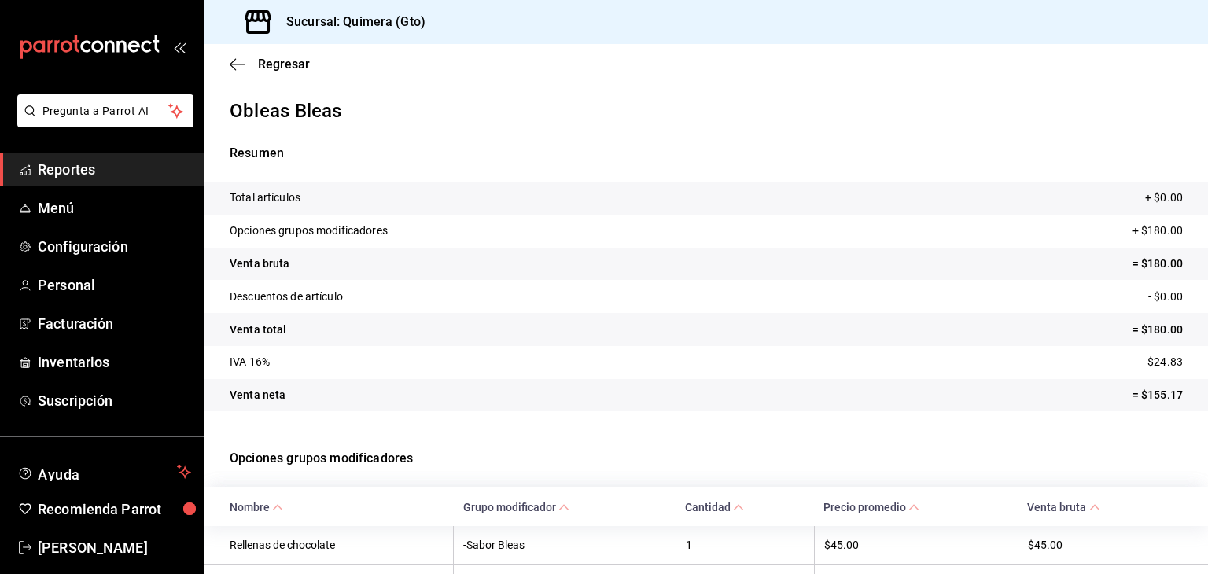
click at [240, 72] on div "Regresar" at bounding box center [706, 64] width 1004 height 40
click at [234, 57] on span "Regresar" at bounding box center [270, 64] width 80 height 15
click at [100, 169] on span "Reportes" at bounding box center [114, 169] width 153 height 21
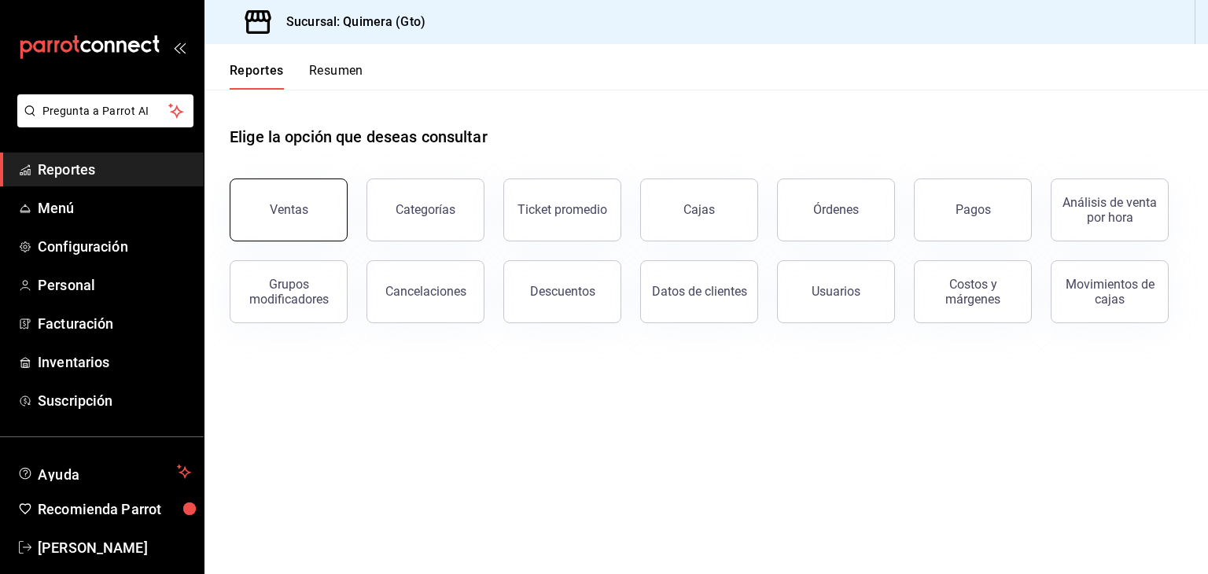
click at [285, 211] on div "Ventas" at bounding box center [289, 209] width 39 height 15
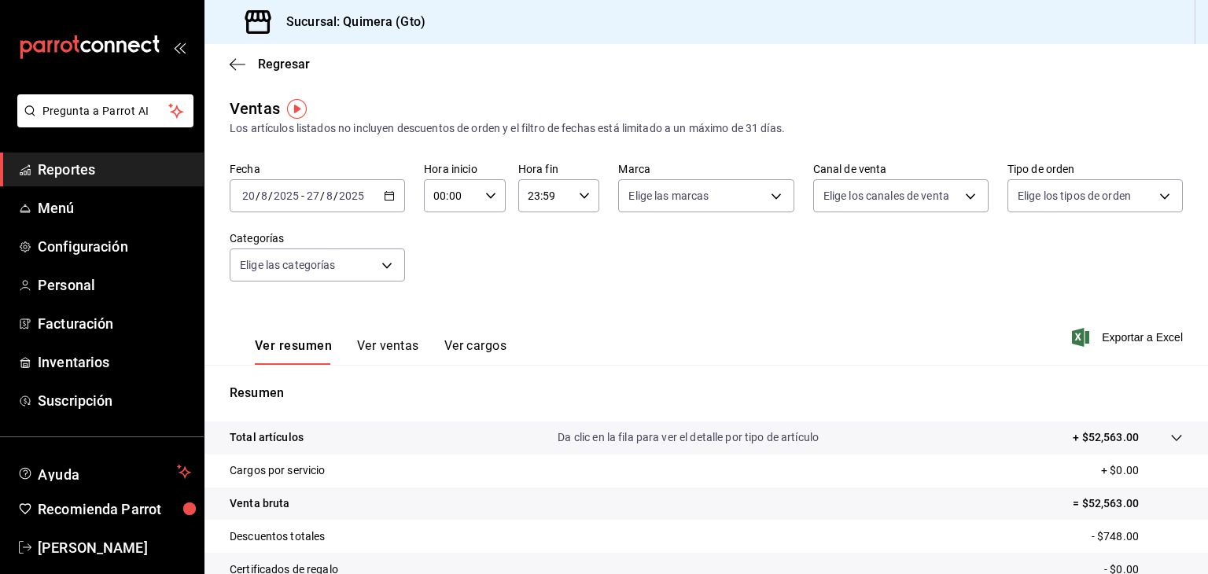
click at [385, 196] on \(Stroke\) "button" at bounding box center [389, 196] width 9 height 9
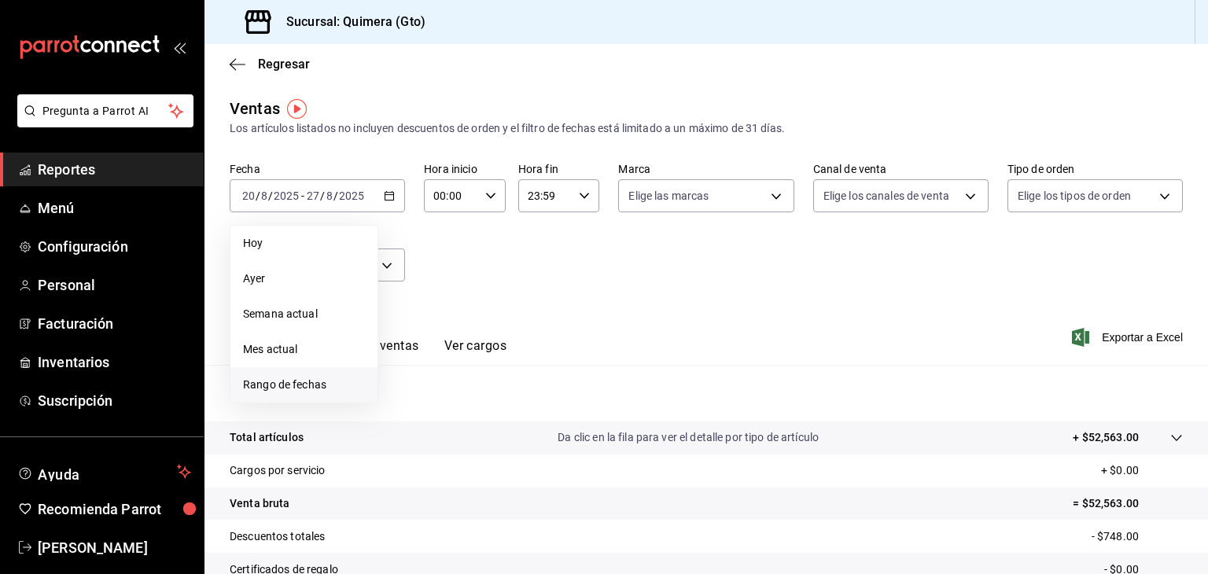
click at [300, 390] on span "Rango de fechas" at bounding box center [304, 385] width 122 height 17
click at [547, 252] on icon "button" at bounding box center [551, 253] width 19 height 19
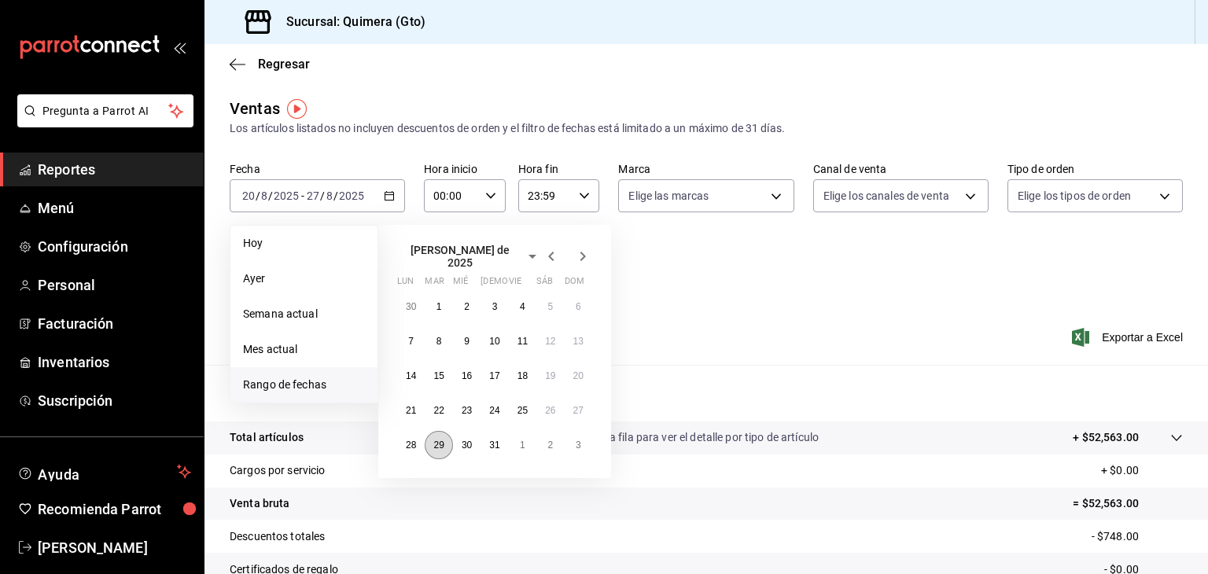
click at [443, 441] on abbr "29" at bounding box center [438, 445] width 10 height 11
click at [580, 256] on icon "button" at bounding box center [582, 256] width 19 height 19
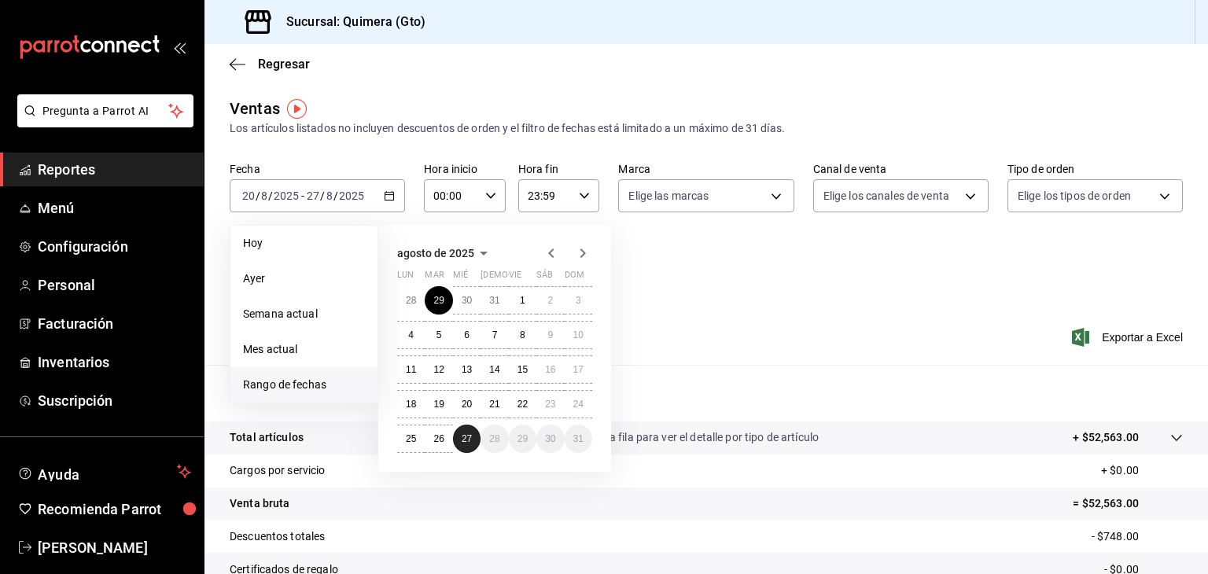
click at [466, 439] on abbr "27" at bounding box center [467, 438] width 10 height 11
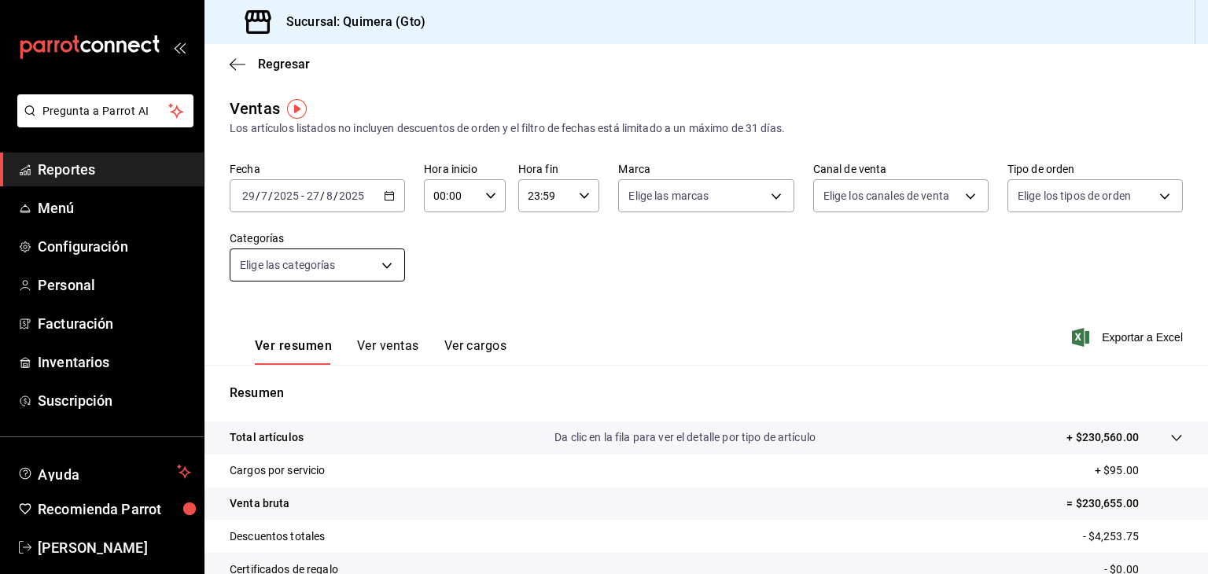
click at [344, 250] on body "Pregunta a Parrot AI Reportes Menú Configuración Personal Facturación Inventari…" at bounding box center [604, 287] width 1208 height 574
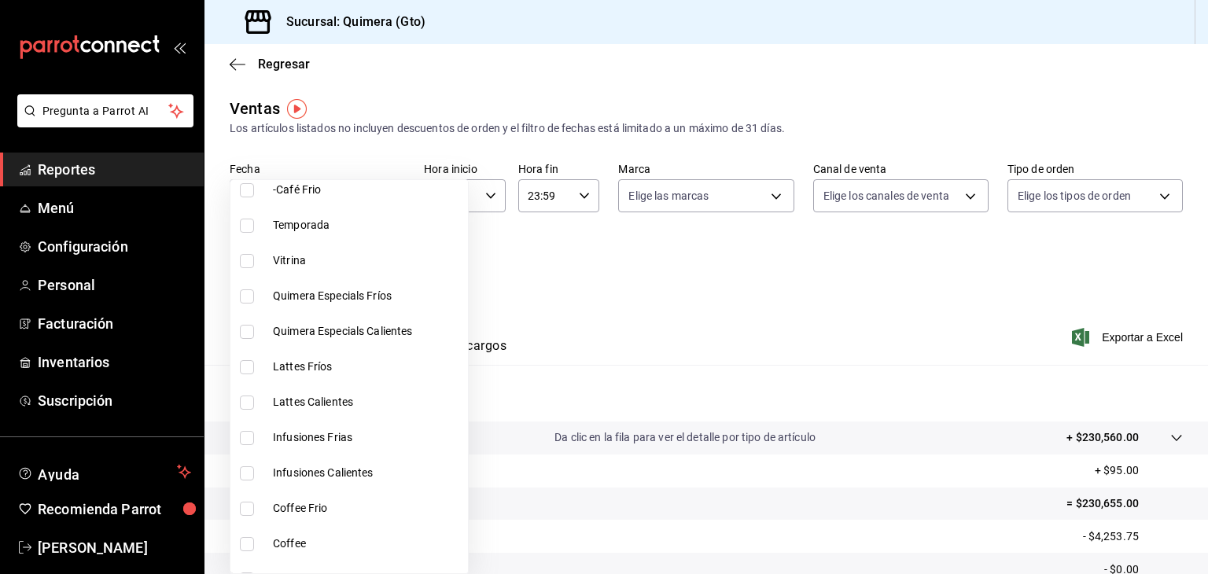
scroll to position [544, 0]
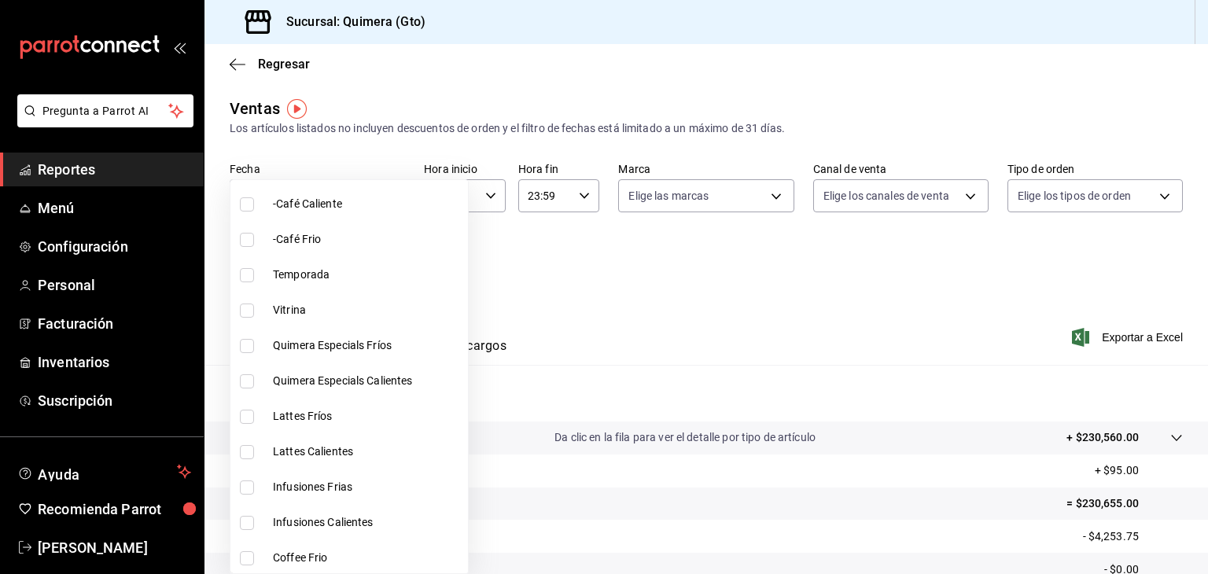
click at [291, 304] on span "Vitrina" at bounding box center [367, 310] width 189 height 17
type input "7040d41e-0c1f-4fa7-9be0-e3bed4d295c9"
checkbox input "true"
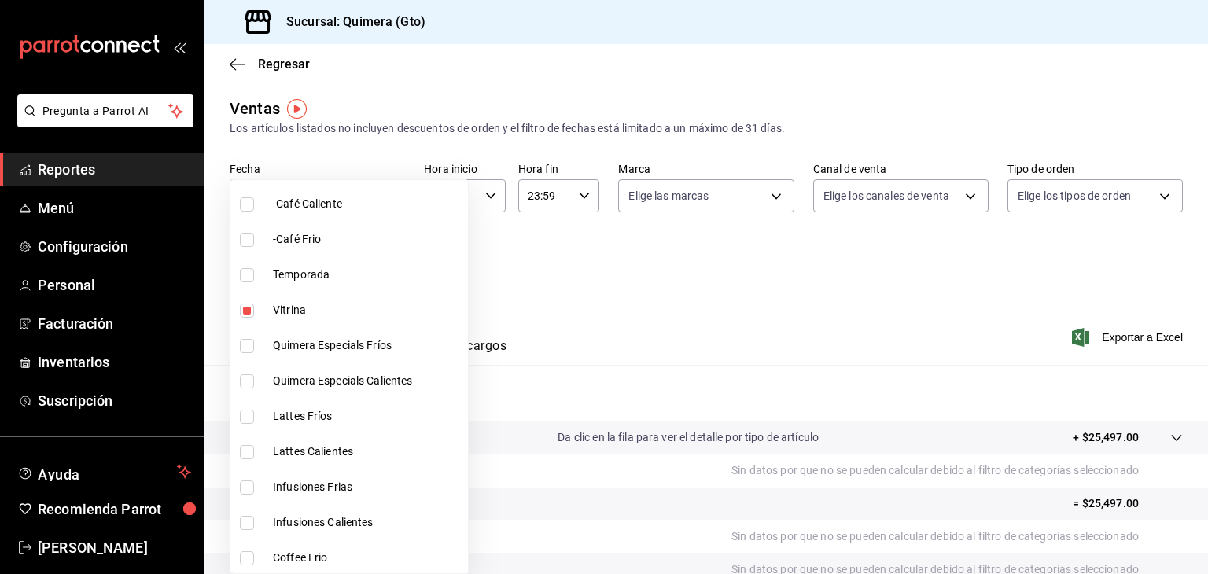
click at [592, 285] on div at bounding box center [604, 287] width 1208 height 574
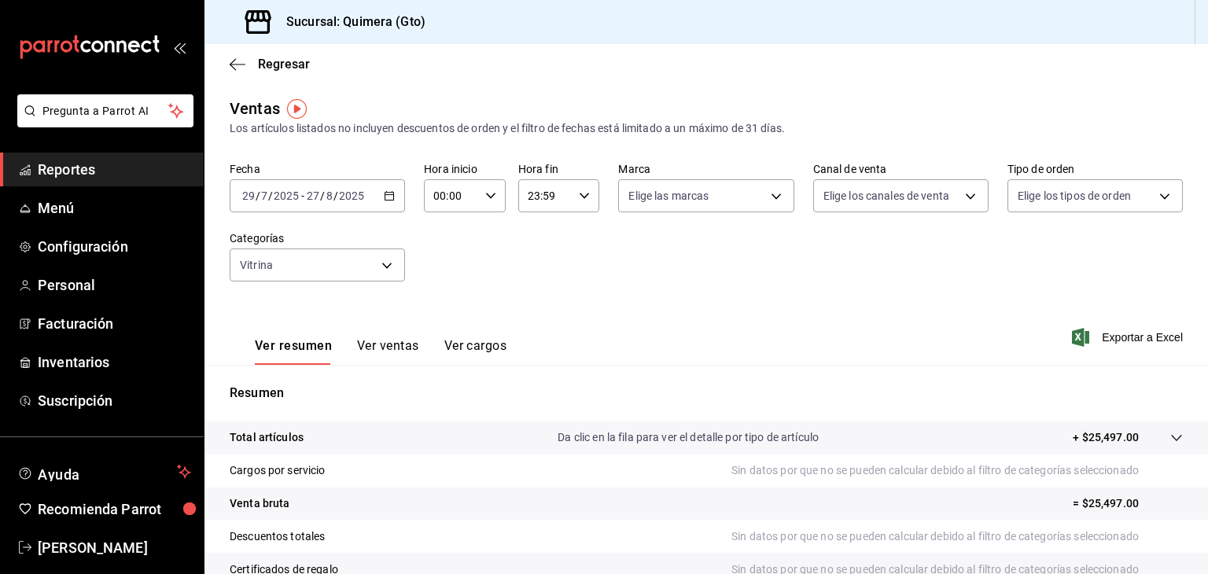
click at [399, 348] on button "Ver ventas" at bounding box center [388, 351] width 62 height 27
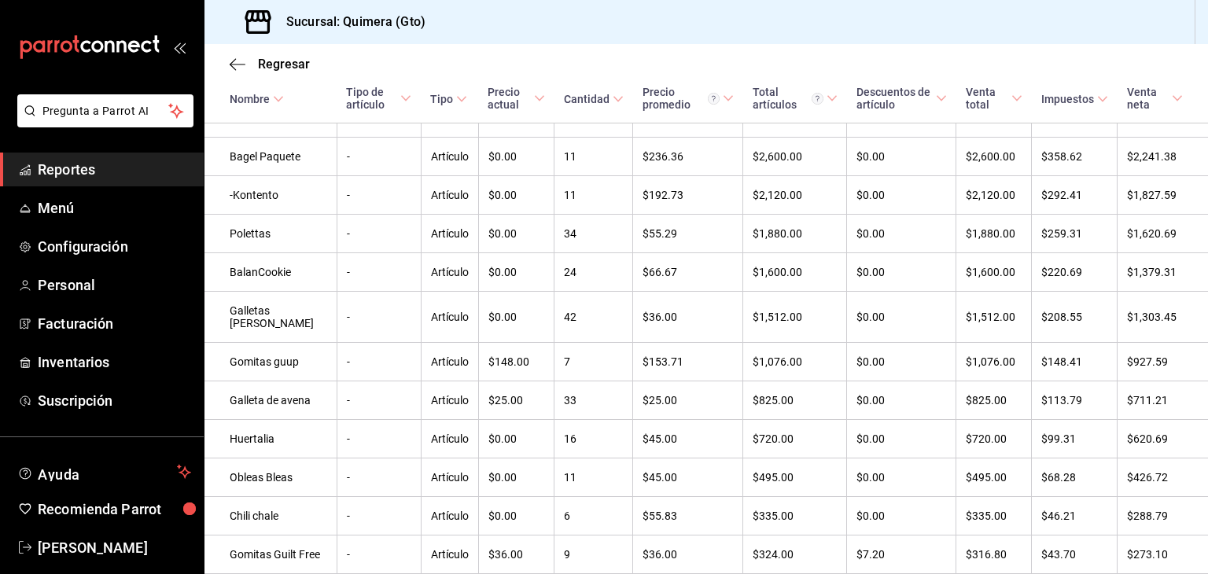
scroll to position [384, 0]
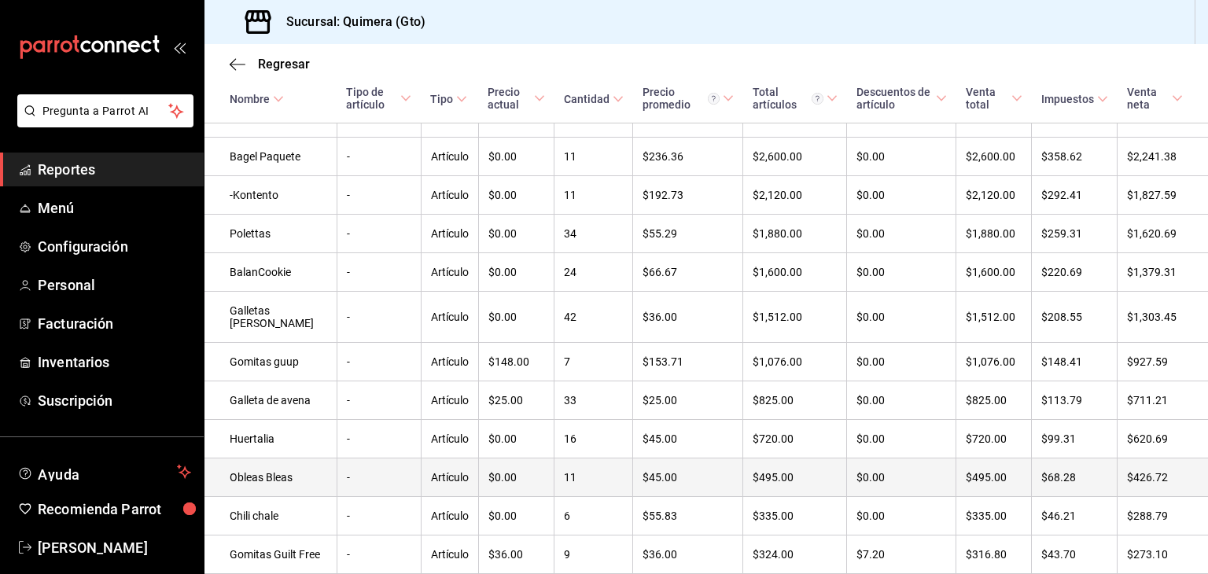
click at [263, 497] on td "Obleas Bleas" at bounding box center [270, 478] width 132 height 39
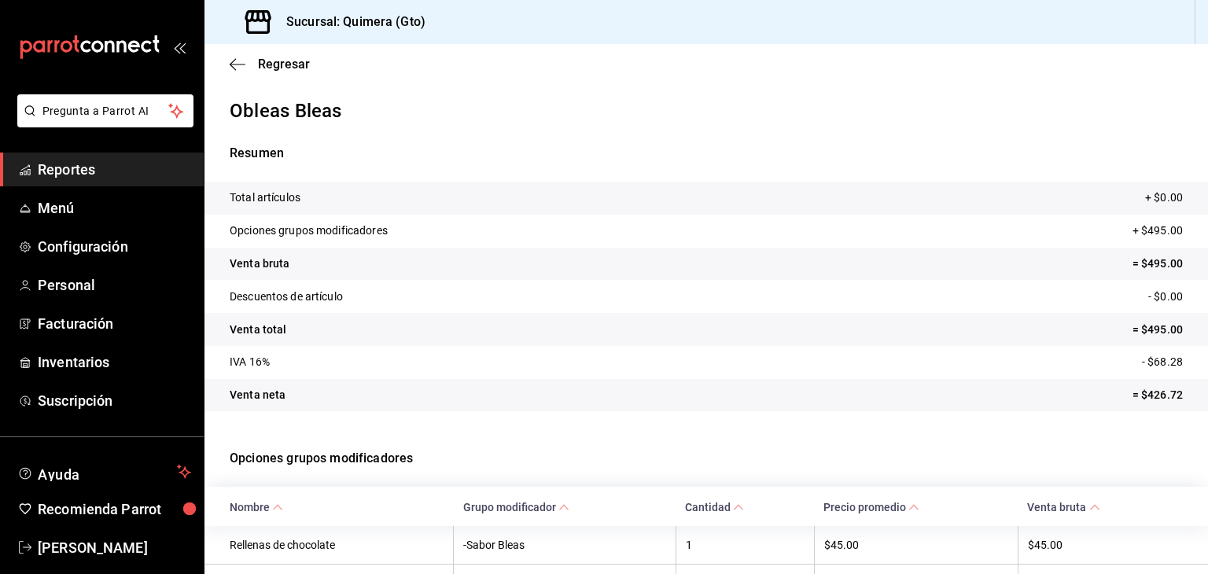
scroll to position [211, 0]
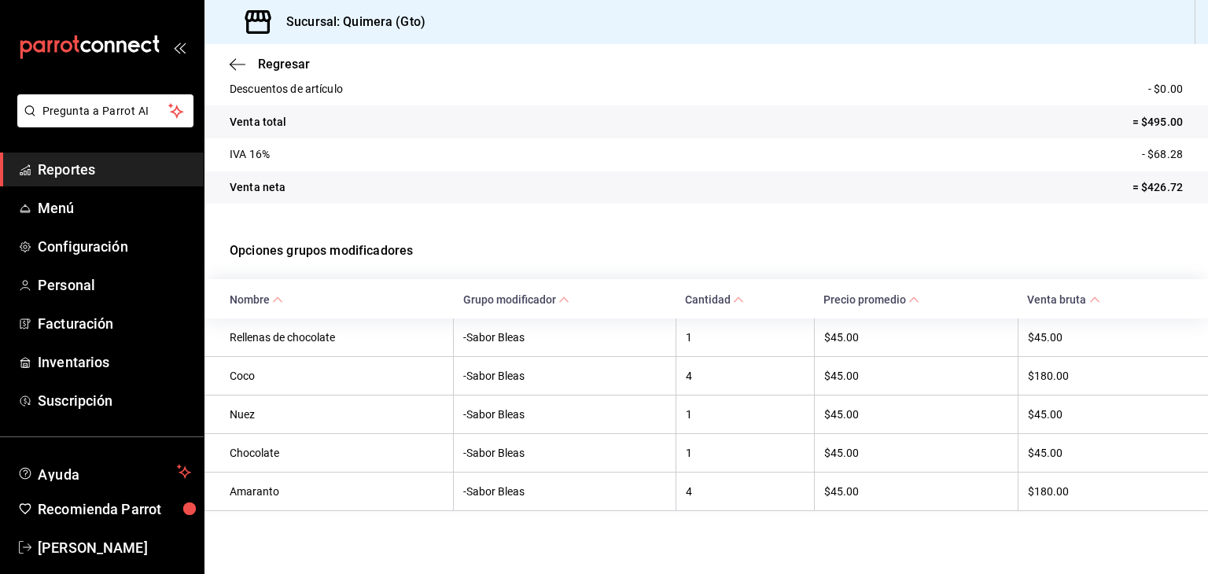
click at [50, 160] on span "Reportes" at bounding box center [114, 169] width 153 height 21
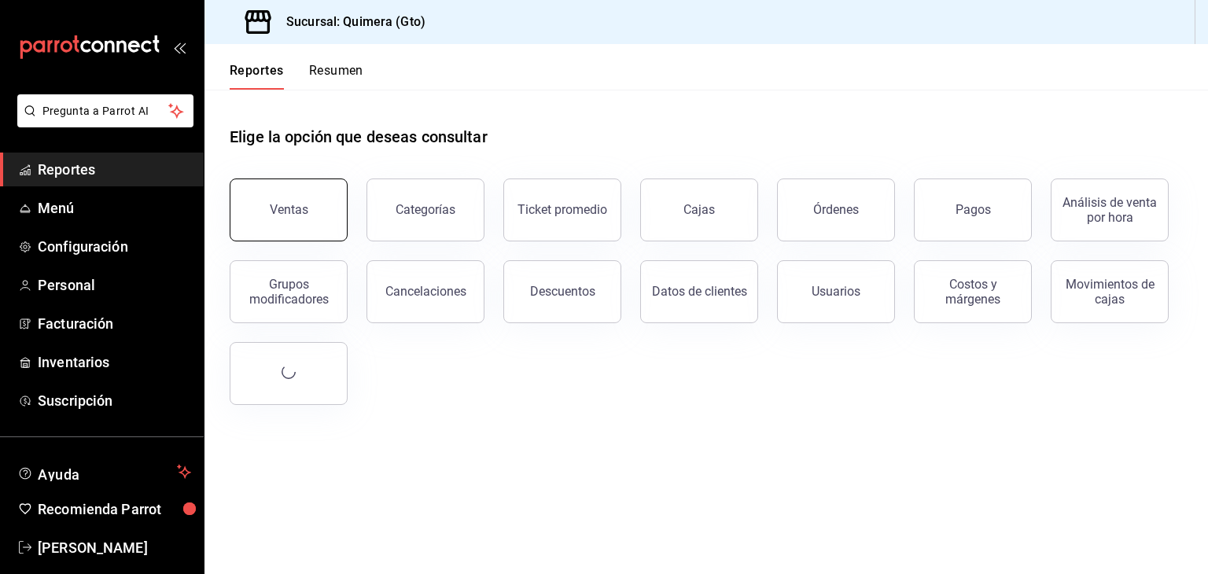
click at [293, 201] on button "Ventas" at bounding box center [289, 210] width 118 height 63
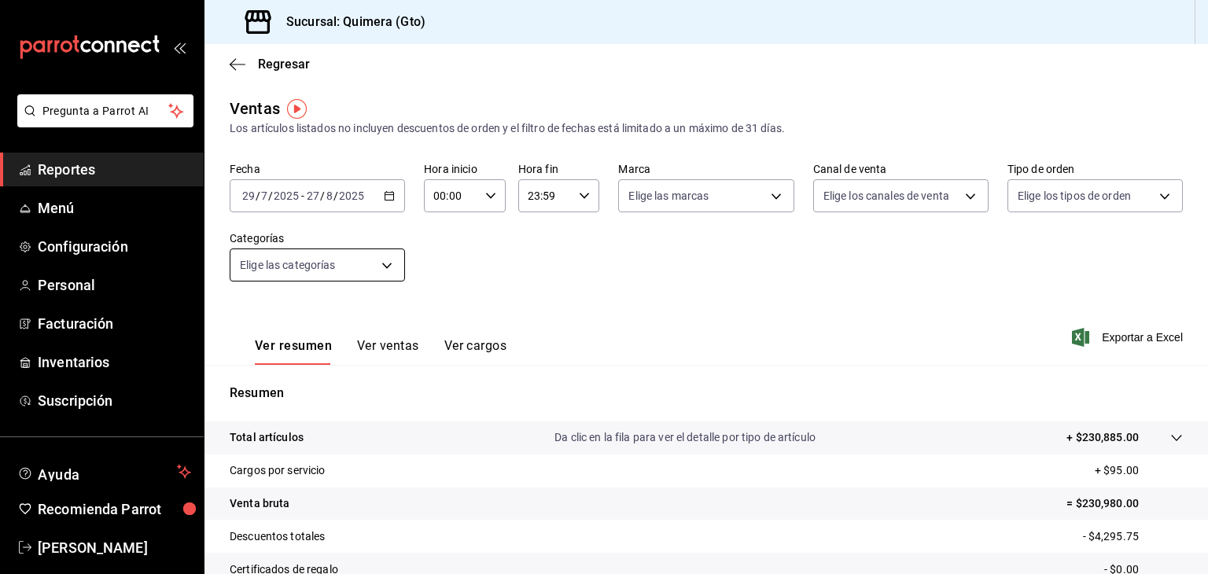
click at [391, 267] on body "Pregunta a Parrot AI Reportes Menú Configuración Personal Facturación Inventari…" at bounding box center [604, 287] width 1208 height 574
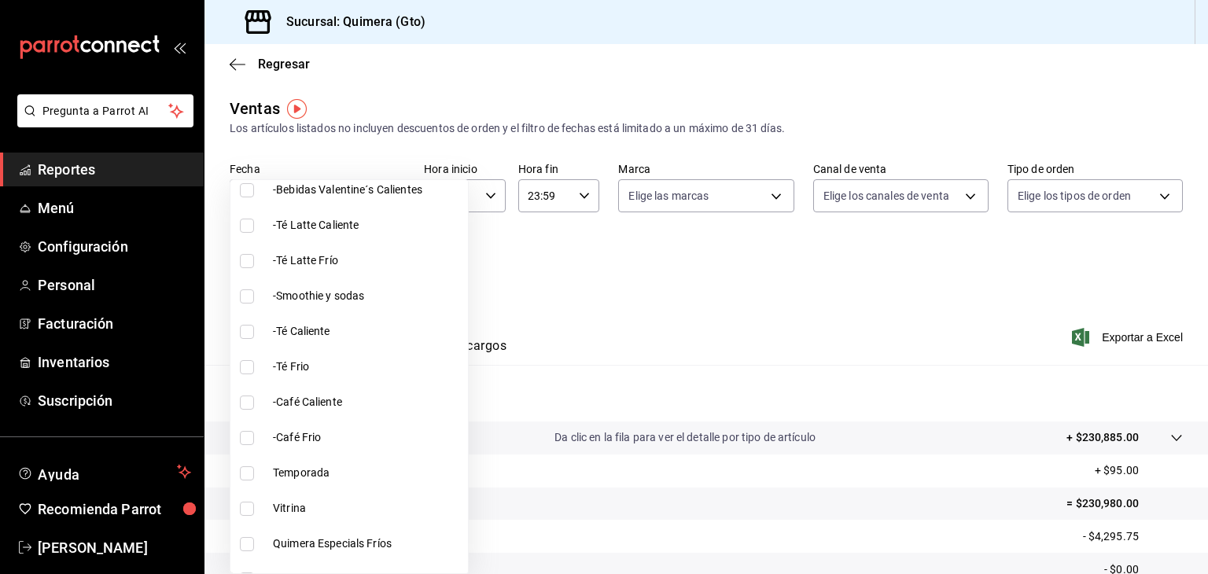
scroll to position [345, 0]
click at [305, 516] on span "Vitrina" at bounding box center [367, 509] width 189 height 17
type input "7040d41e-0c1f-4fa7-9be0-e3bed4d295c9"
checkbox input "true"
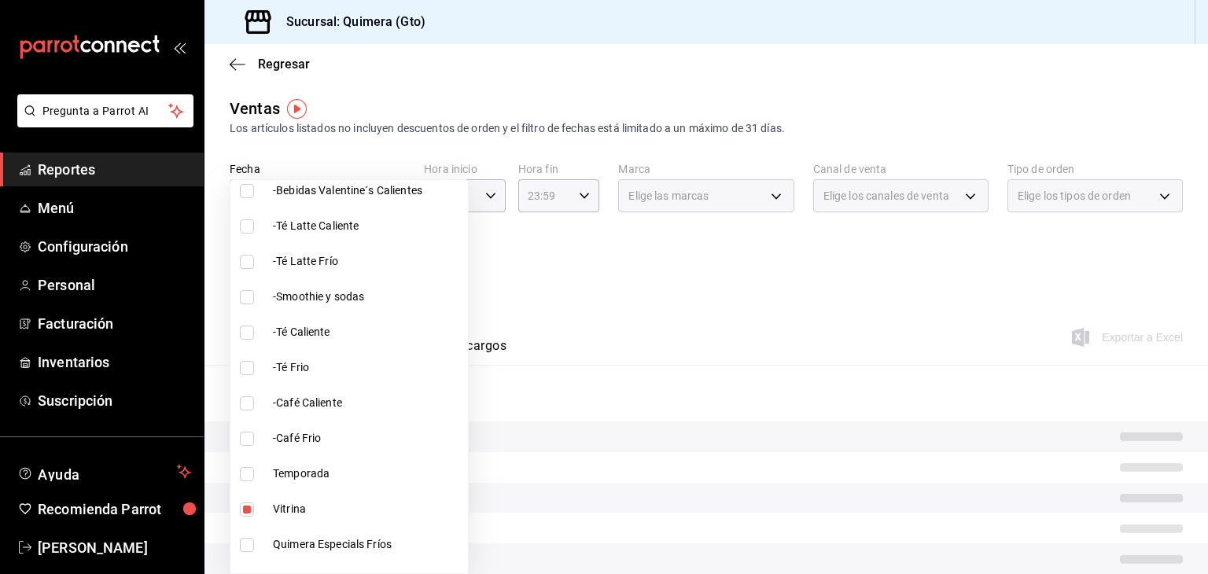
click at [563, 315] on div at bounding box center [604, 287] width 1208 height 574
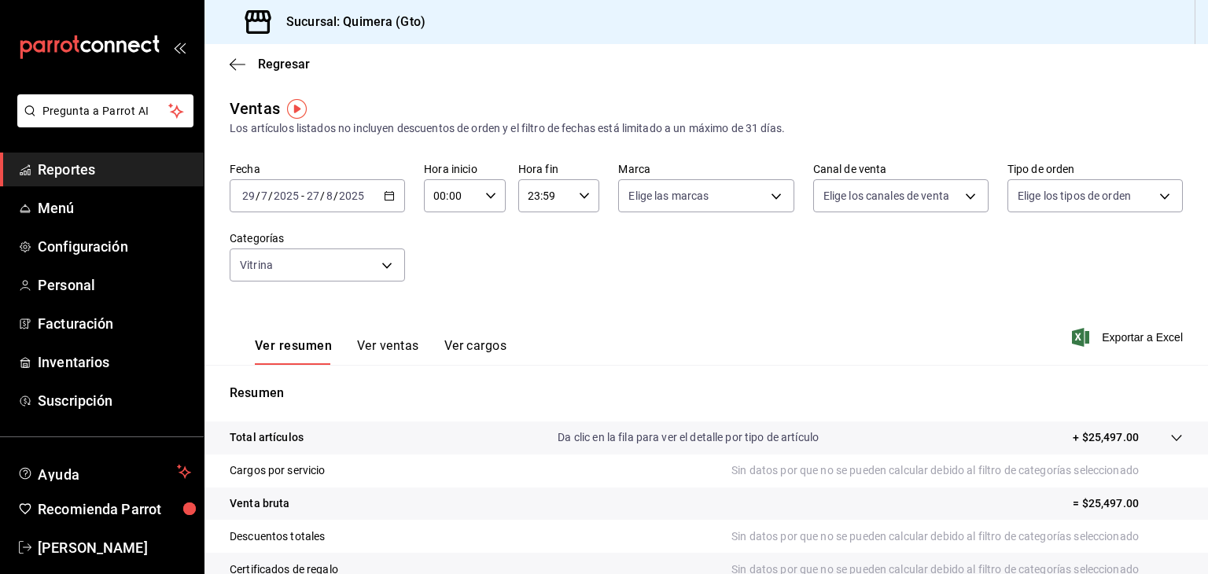
click at [374, 353] on button "Ver ventas" at bounding box center [388, 351] width 62 height 27
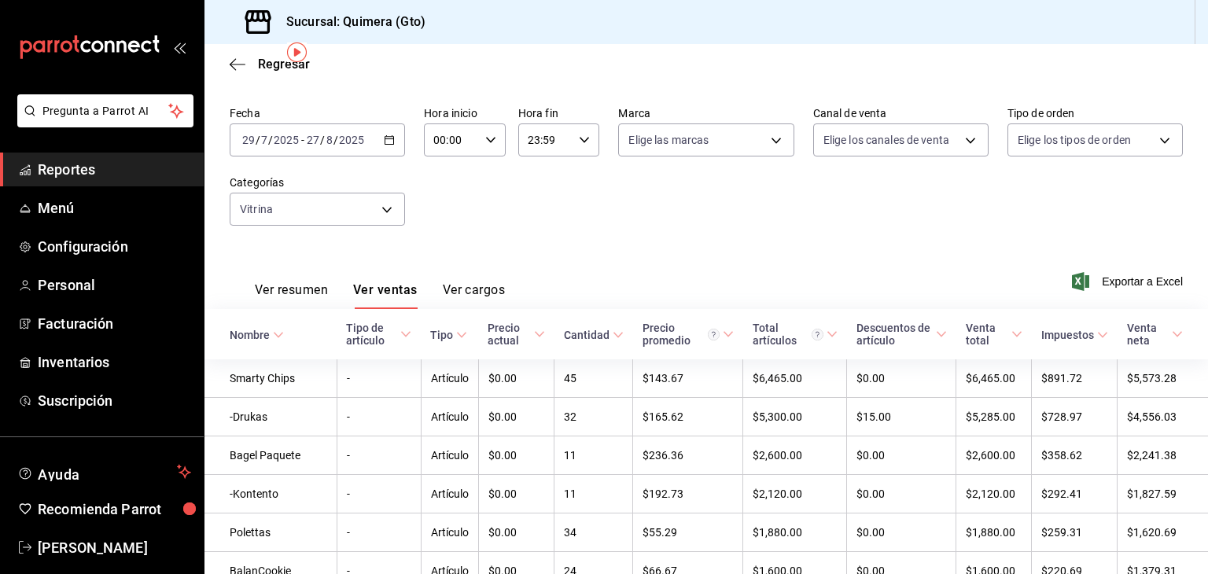
scroll to position [57, 0]
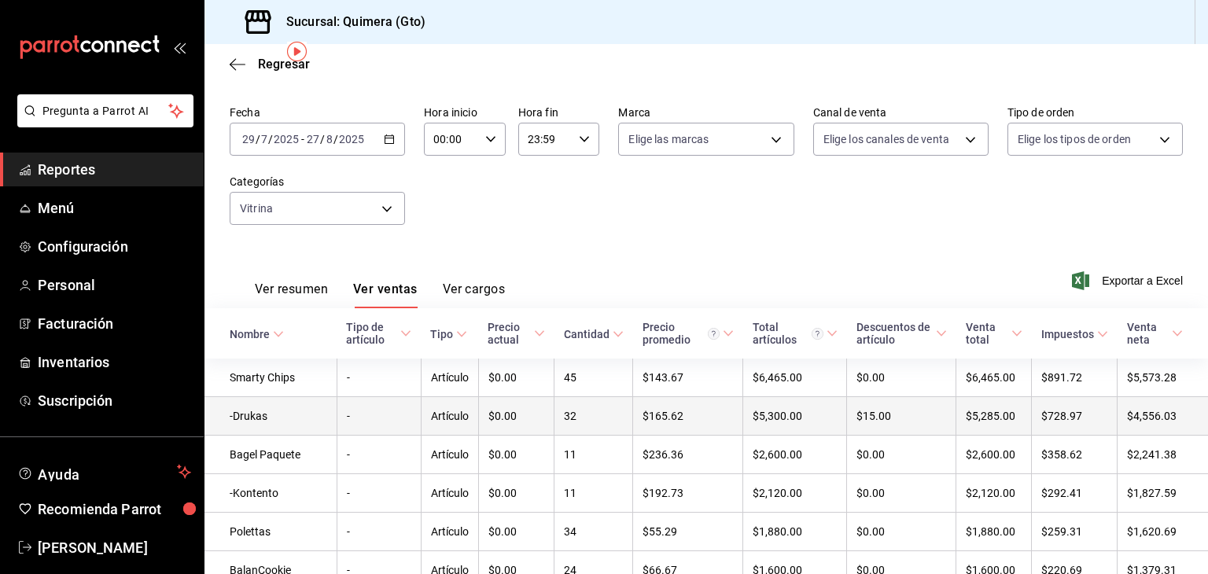
click at [255, 415] on td "-Drukas" at bounding box center [270, 416] width 132 height 39
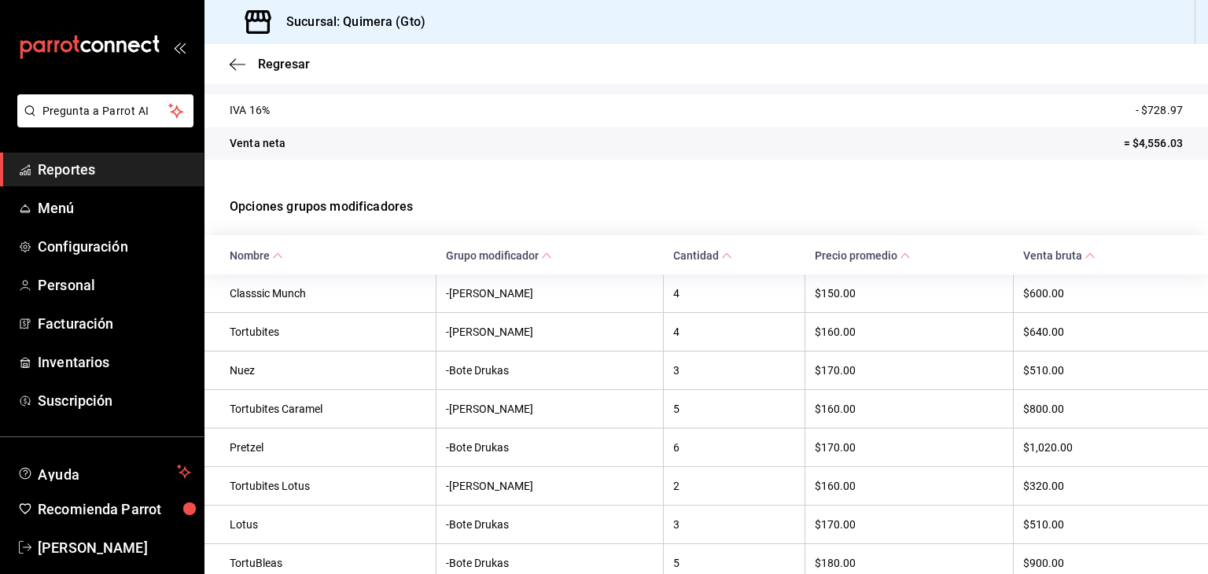
scroll to position [254, 0]
drag, startPoint x: 258, startPoint y: 407, endPoint x: 320, endPoint y: 403, distance: 62.2
click at [320, 403] on th "Tortubites Caramel" at bounding box center [320, 406] width 232 height 39
drag, startPoint x: 240, startPoint y: 447, endPoint x: 278, endPoint y: 447, distance: 38.5
click at [278, 447] on th "Pretzel" at bounding box center [320, 444] width 232 height 39
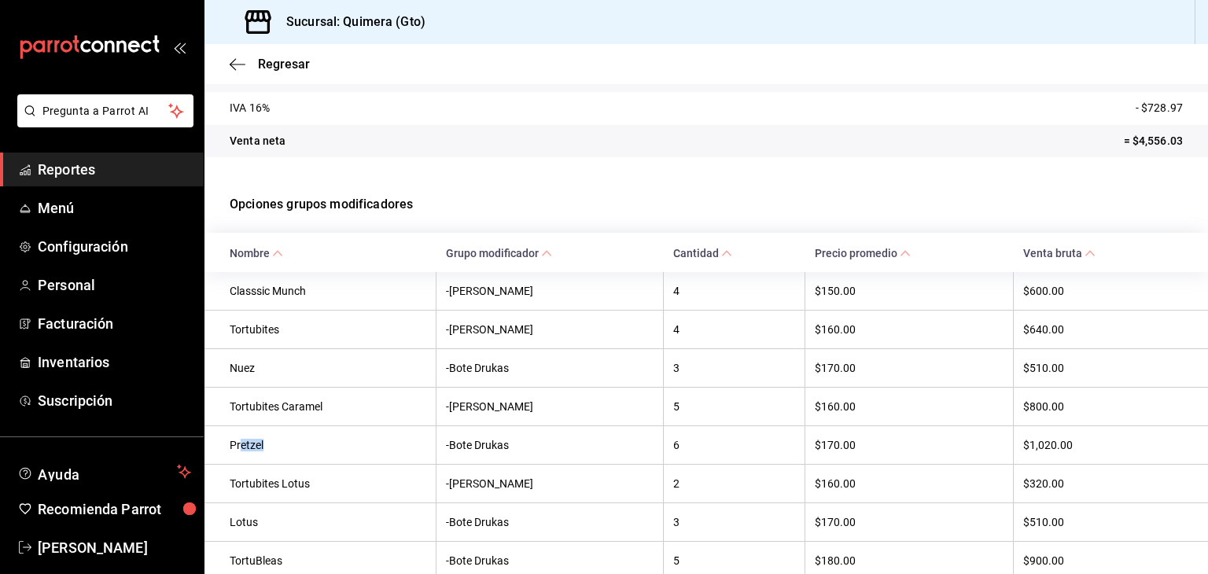
scroll to position [328, 0]
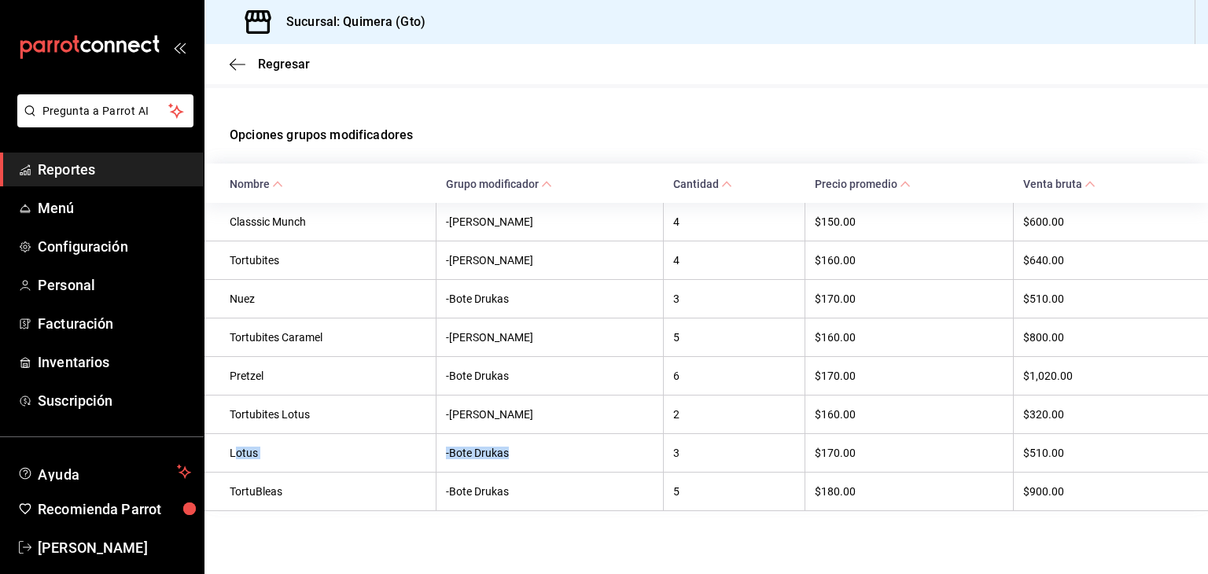
drag, startPoint x: 238, startPoint y: 454, endPoint x: 537, endPoint y: 445, distance: 299.0
click at [537, 445] on tr "Lotus -Bote Drukas 3 $170.00 $510.00" at bounding box center [706, 452] width 1004 height 39
click at [76, 165] on span "Reportes" at bounding box center [114, 169] width 153 height 21
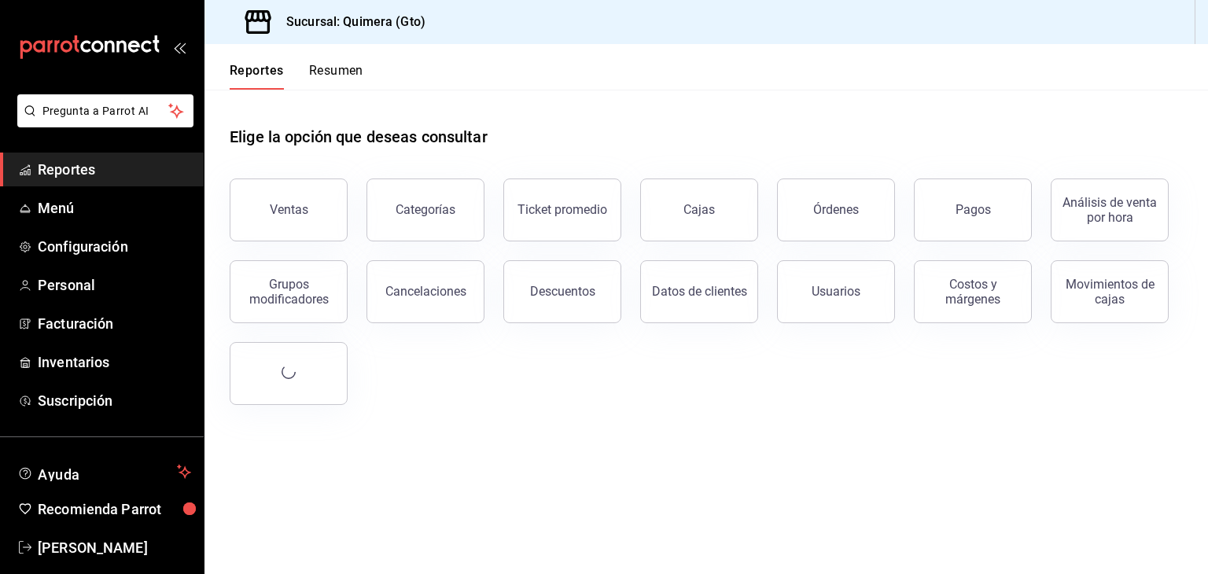
click at [295, 245] on div "Grupos modificadores" at bounding box center [279, 282] width 137 height 82
click at [308, 224] on button "Ventas" at bounding box center [289, 210] width 118 height 63
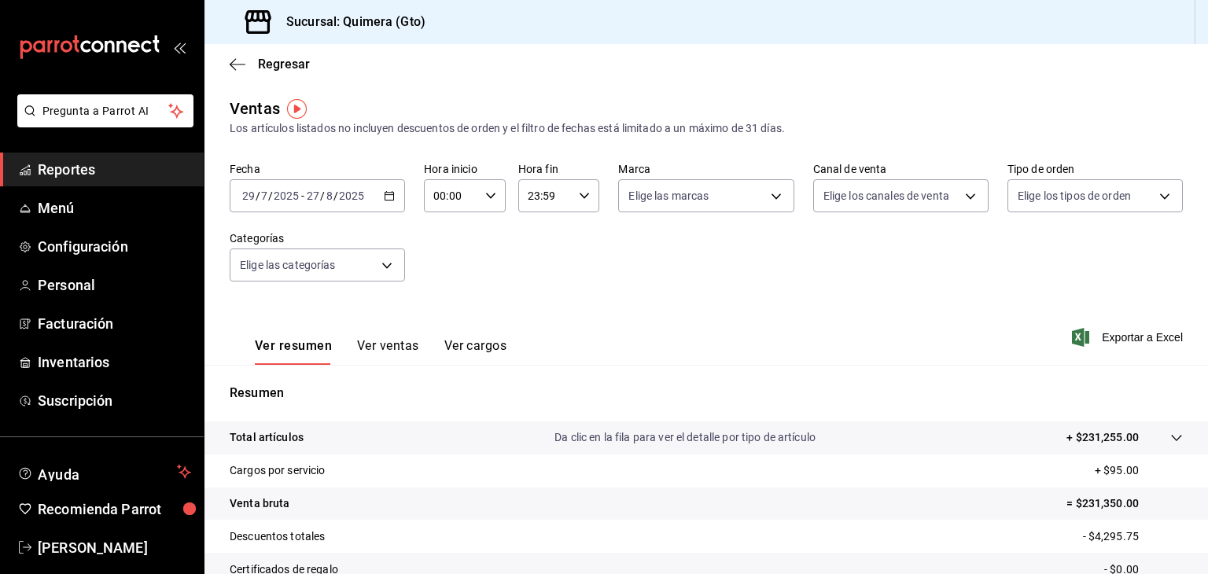
click at [390, 201] on icon "button" at bounding box center [389, 195] width 11 height 11
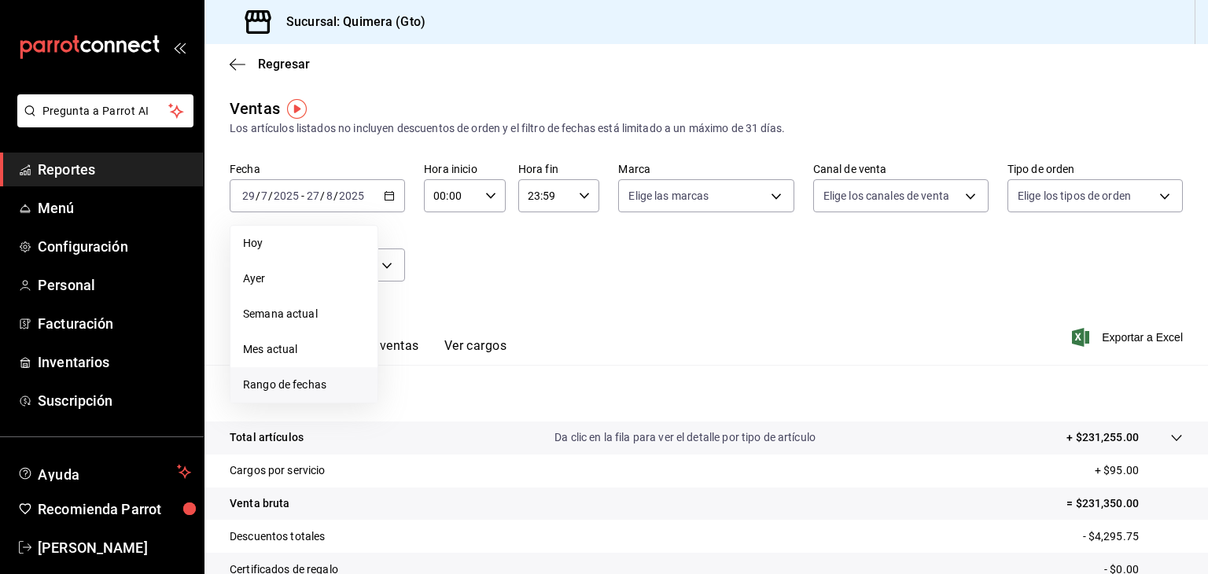
click at [274, 378] on span "Rango de fechas" at bounding box center [304, 385] width 122 height 17
click at [549, 252] on icon "button" at bounding box center [551, 253] width 6 height 9
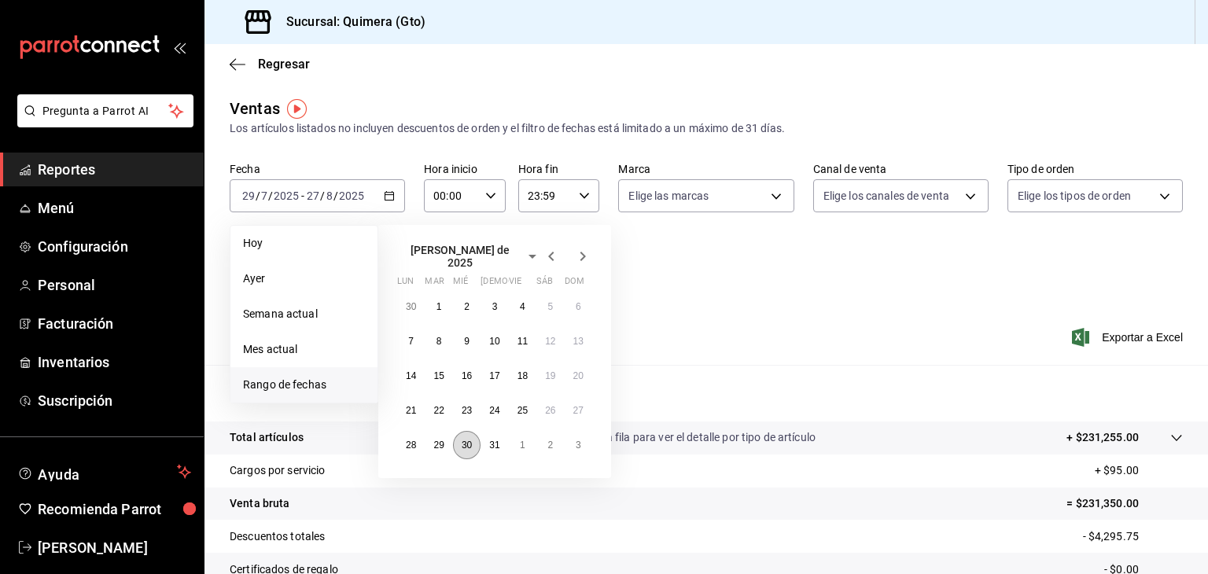
click at [459, 440] on button "30" at bounding box center [467, 445] width 28 height 28
click at [582, 252] on icon "button" at bounding box center [582, 256] width 19 height 19
click at [464, 443] on abbr "27" at bounding box center [467, 438] width 10 height 11
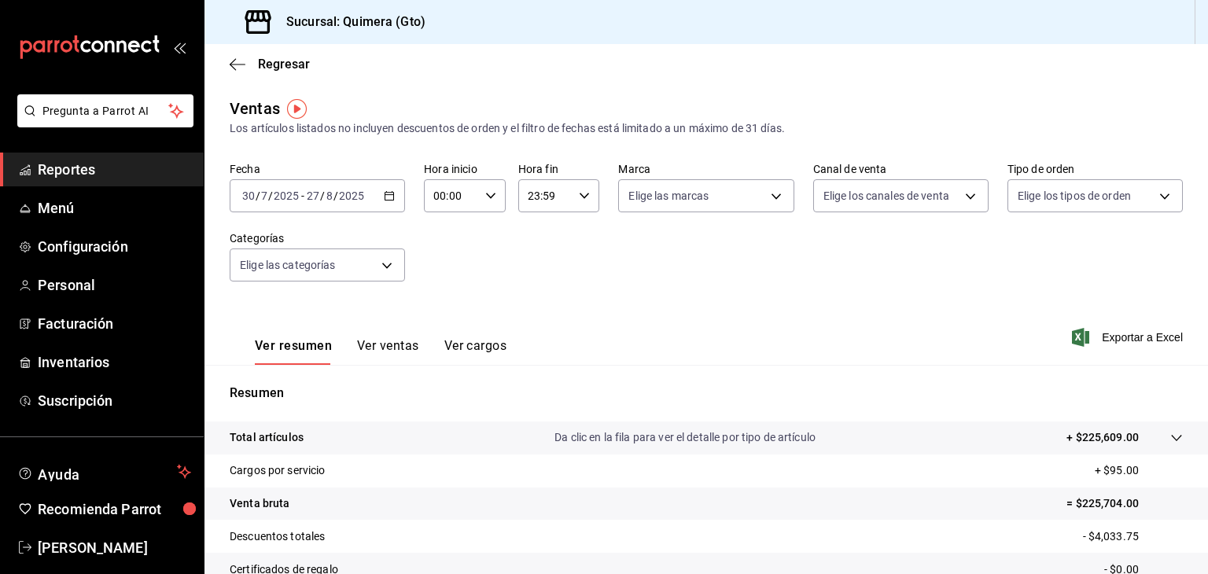
scroll to position [34, 0]
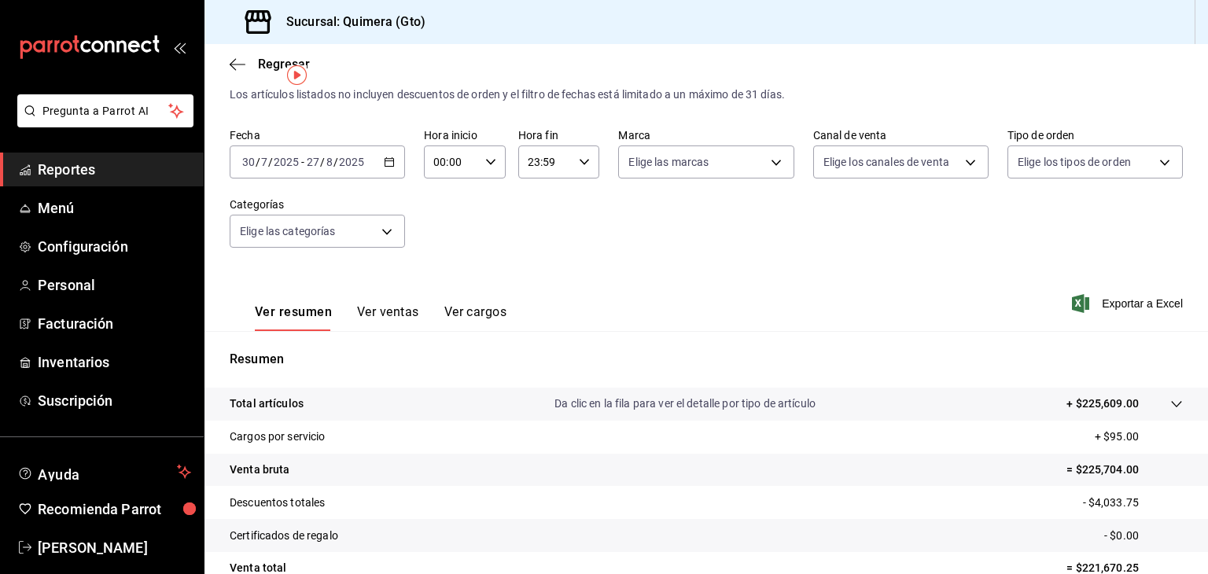
click at [344, 213] on div "Elige las categorías" at bounding box center [317, 227] width 175 height 39
click at [344, 223] on body "Pregunta a Parrot AI Reportes Menú Configuración Personal Facturación Inventari…" at bounding box center [604, 287] width 1208 height 574
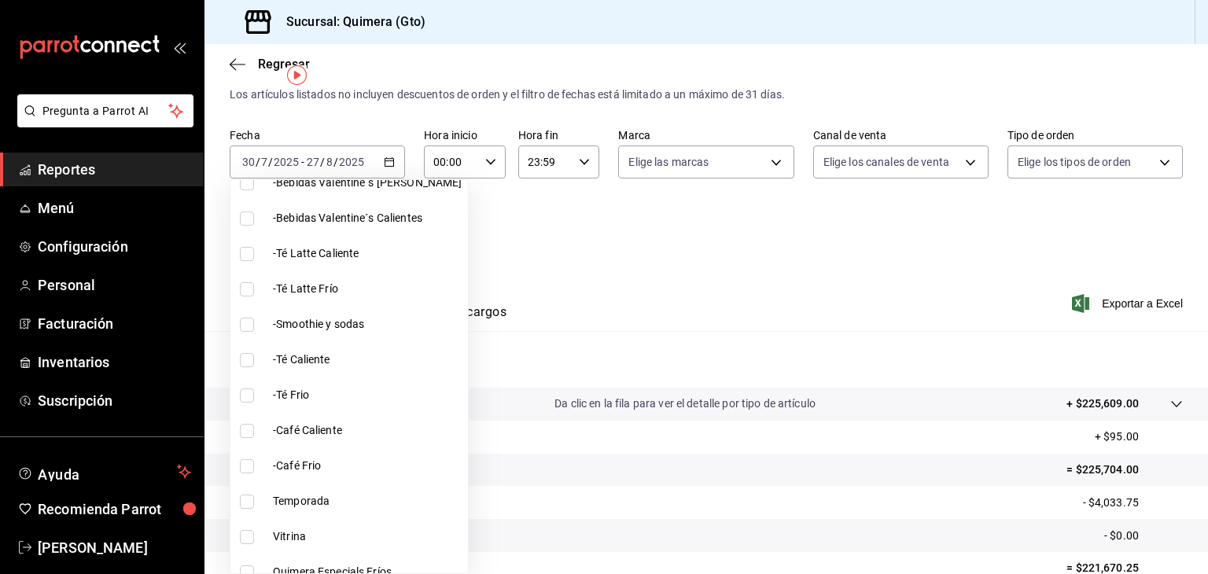
scroll to position [319, 0]
click at [281, 525] on li "Vitrina" at bounding box center [349, 534] width 238 height 35
type input "7040d41e-0c1f-4fa7-9be0-e3bed4d295c9"
checkbox input "true"
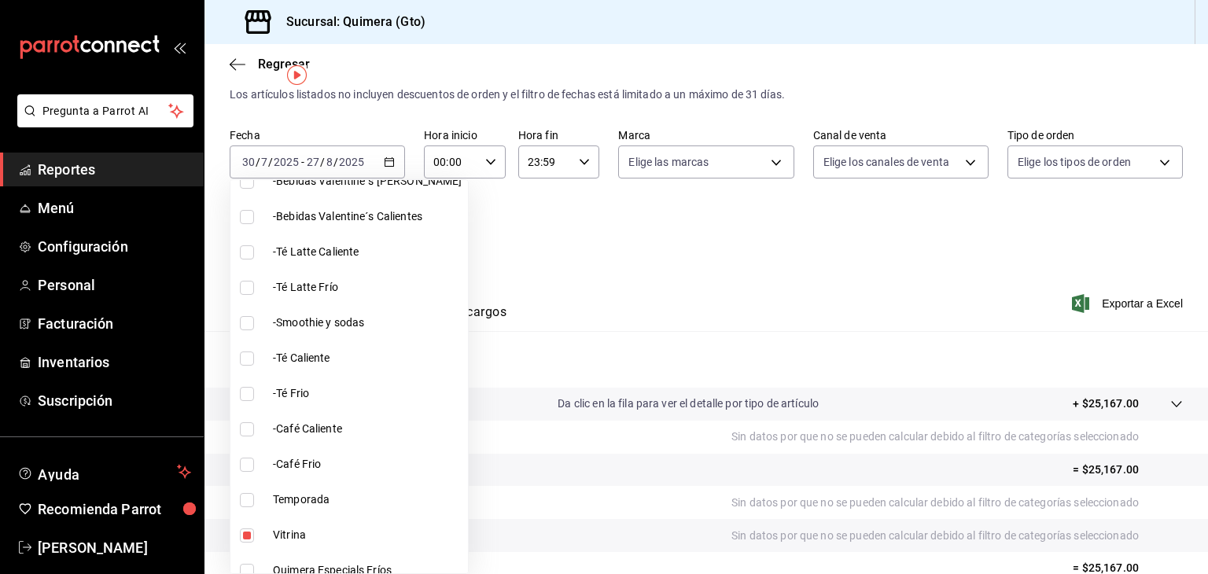
click at [618, 299] on div at bounding box center [604, 287] width 1208 height 574
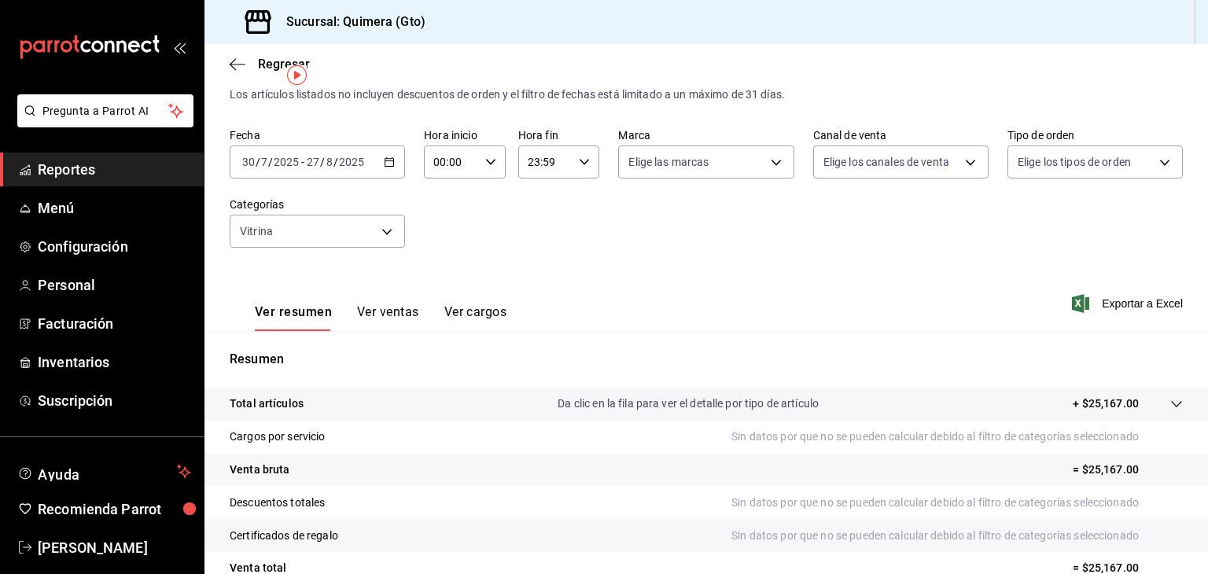
click at [381, 319] on button "Ver ventas" at bounding box center [388, 317] width 62 height 27
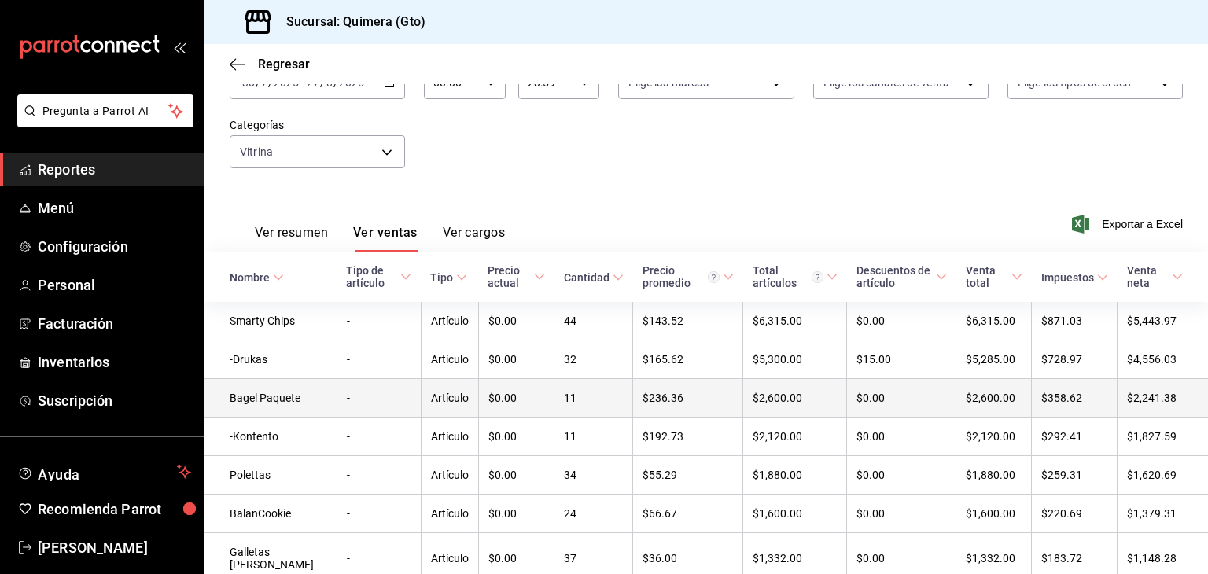
scroll to position [113, 0]
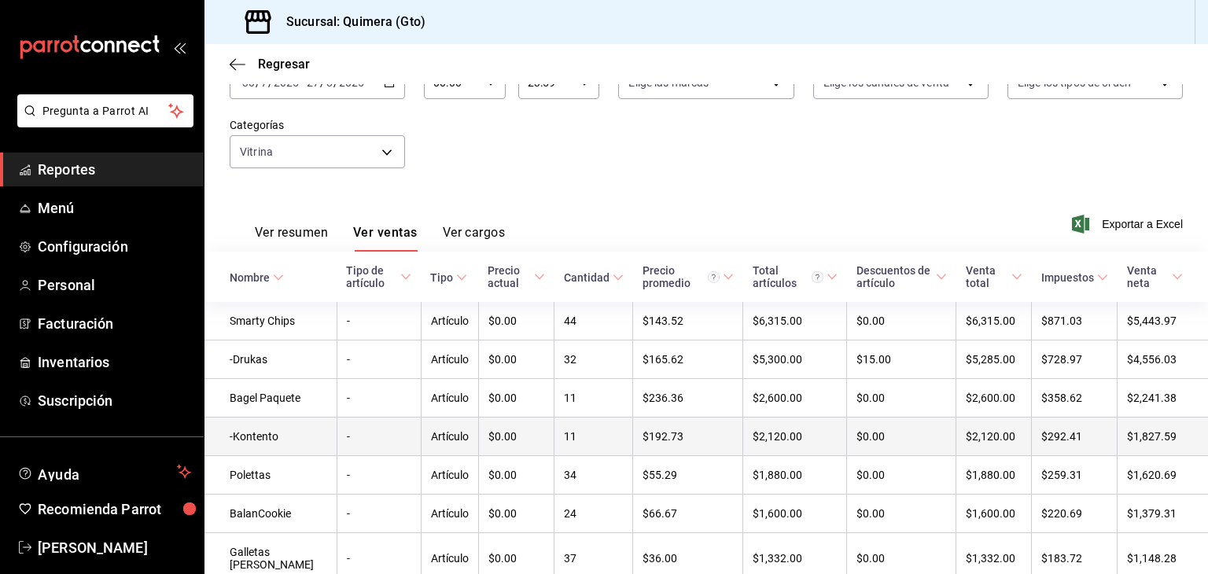
click at [253, 440] on td "-Kontento" at bounding box center [270, 437] width 132 height 39
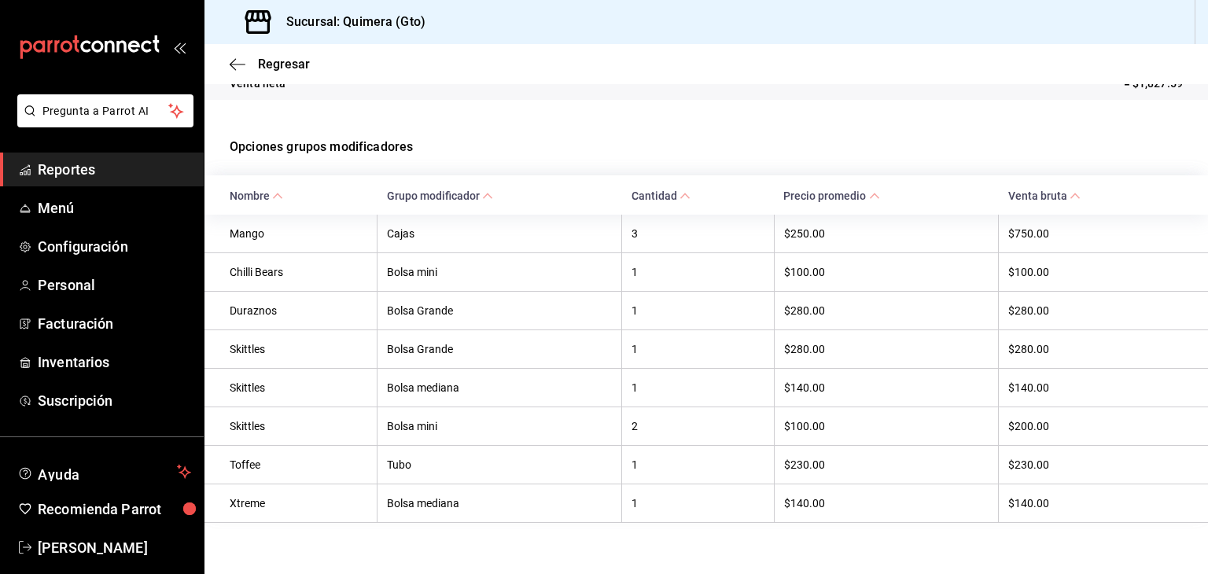
scroll to position [315, 0]
